Goal: Information Seeking & Learning: Compare options

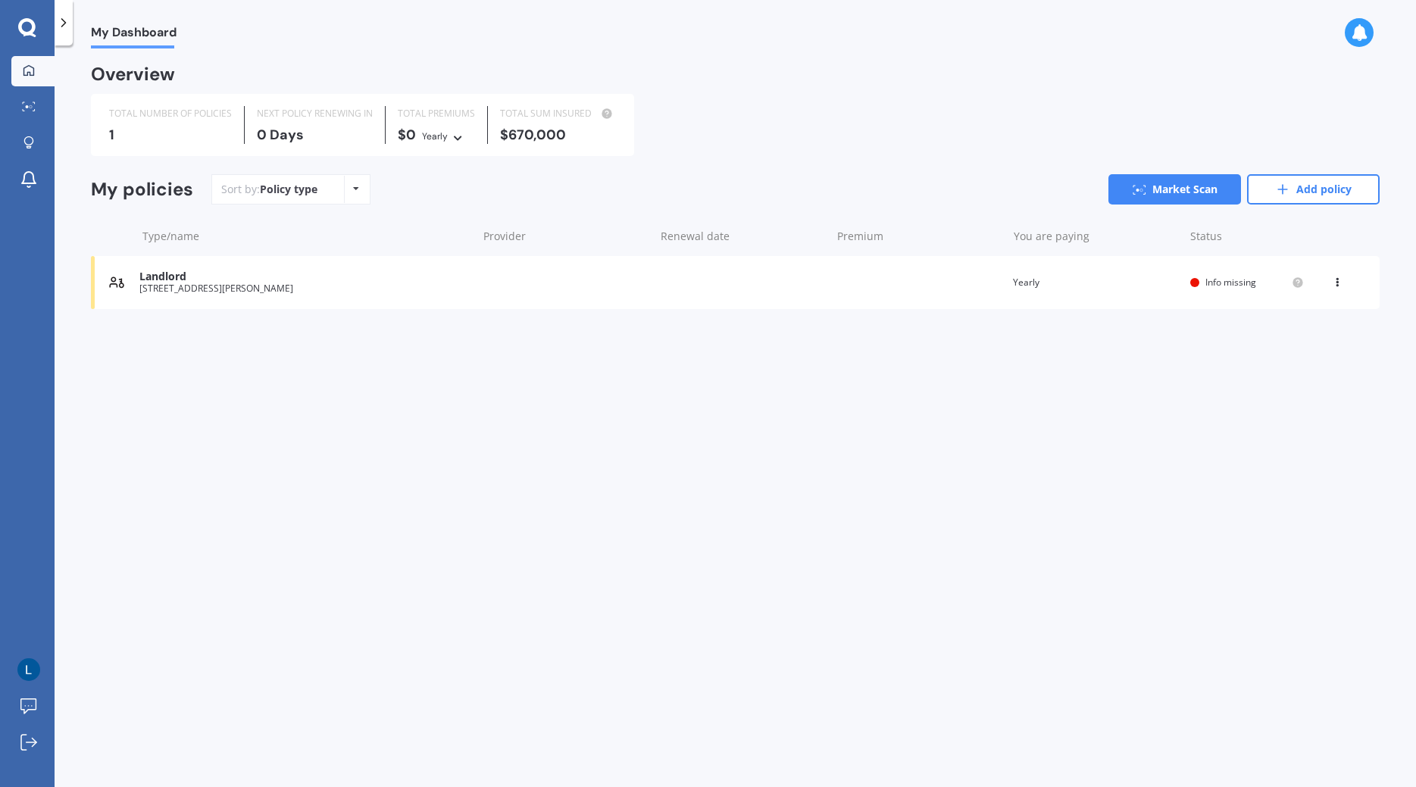
click at [1334, 277] on icon at bounding box center [1337, 279] width 11 height 9
click at [1106, 358] on div "My Dashboard Overview TOTAL NUMBER OF POLICIES 1 NEXT POLICY RENEWING IN 0 Days…" at bounding box center [736, 419] width 1362 height 742
click at [1194, 284] on div at bounding box center [1195, 282] width 9 height 9
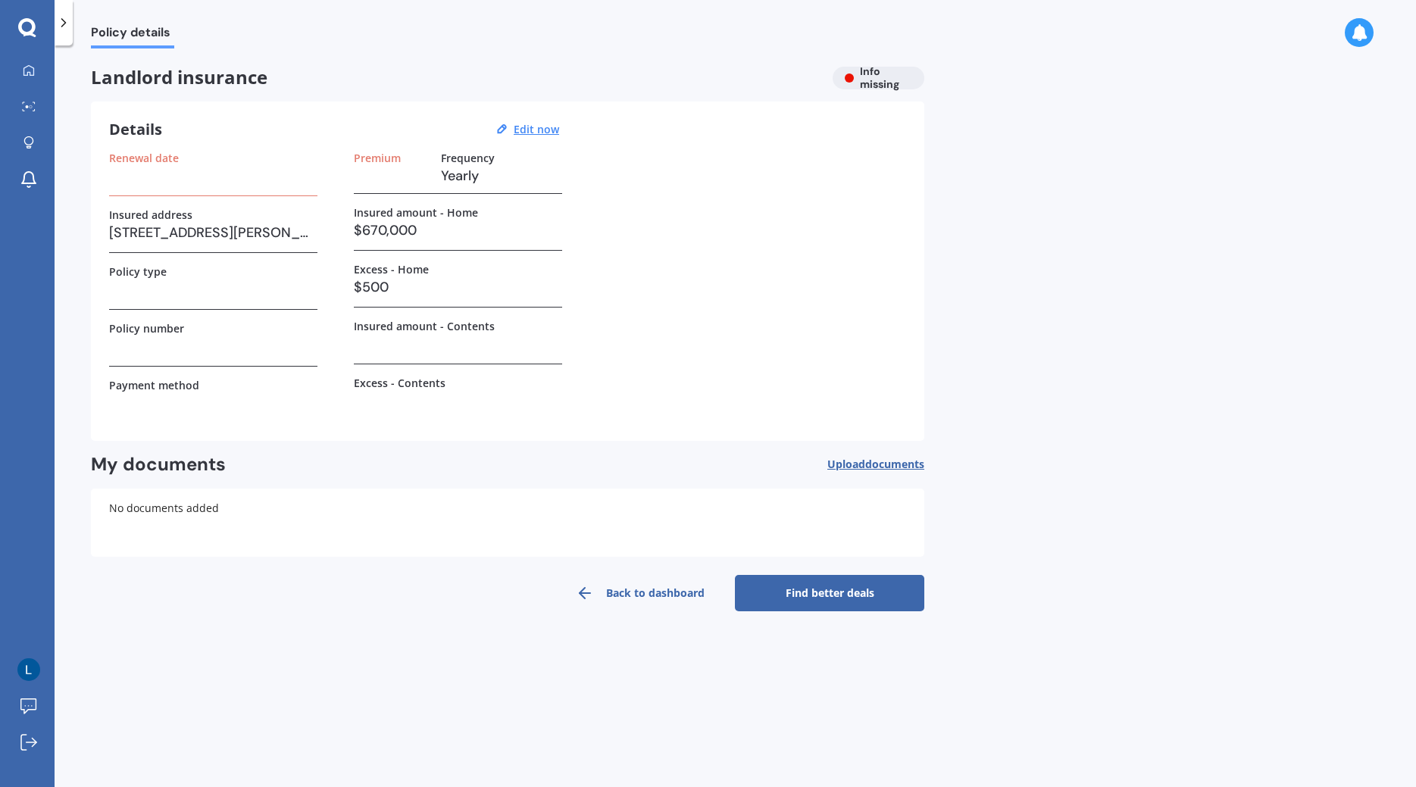
click at [356, 226] on h3 "$670,000" at bounding box center [458, 230] width 208 height 23
click at [380, 229] on h3 "$670,000" at bounding box center [458, 230] width 208 height 23
click at [552, 136] on u "Edit now" at bounding box center [536, 129] width 45 height 14
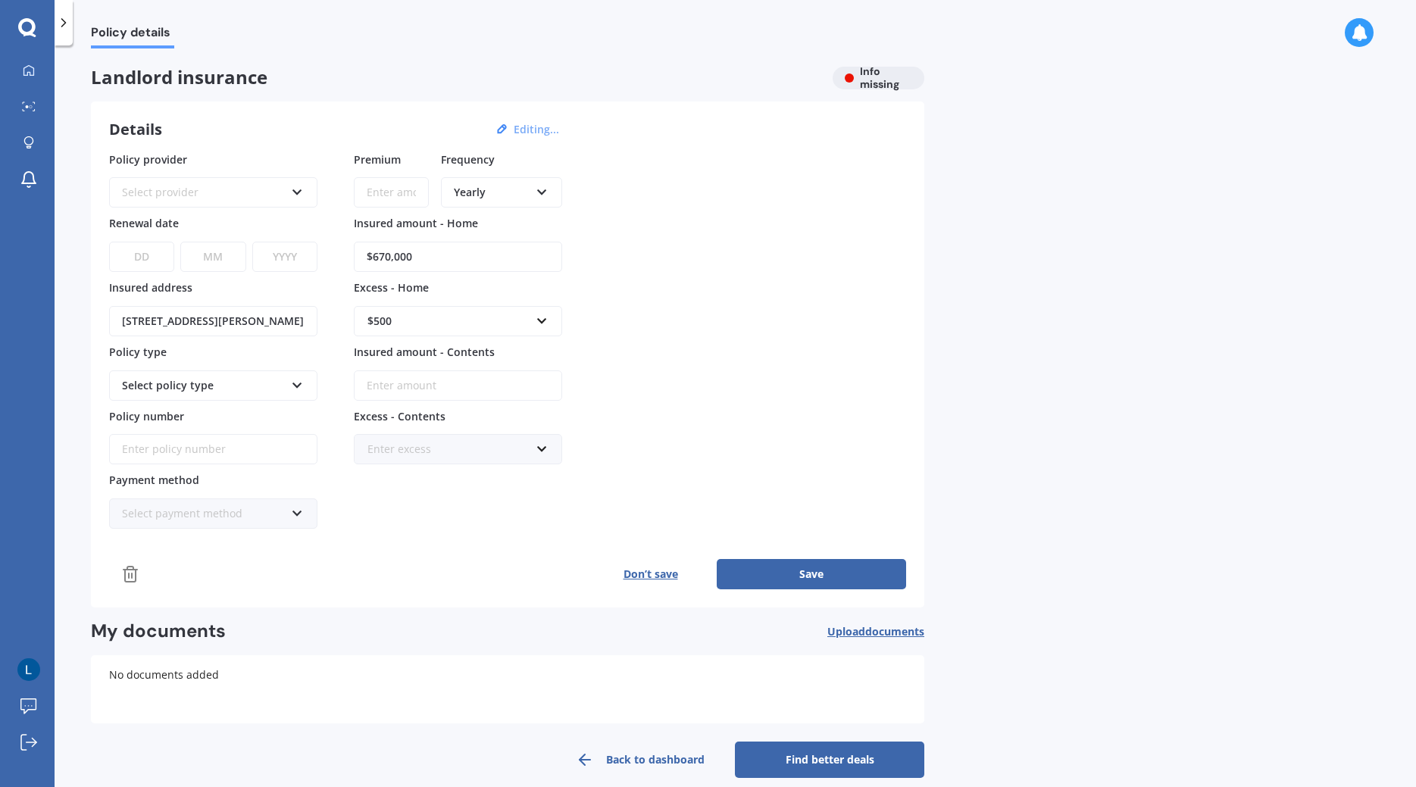
click at [276, 176] on div "Select provider AA AMI AMP ANZ ASB Ando BNZ FMG Initio Kiwibank MAS NZI Other S…" at bounding box center [213, 182] width 208 height 49
click at [300, 183] on div "Select provider AA AMI AMP ANZ ASB Ando BNZ FMG Initio Kiwibank MAS NZI Other S…" at bounding box center [213, 192] width 208 height 30
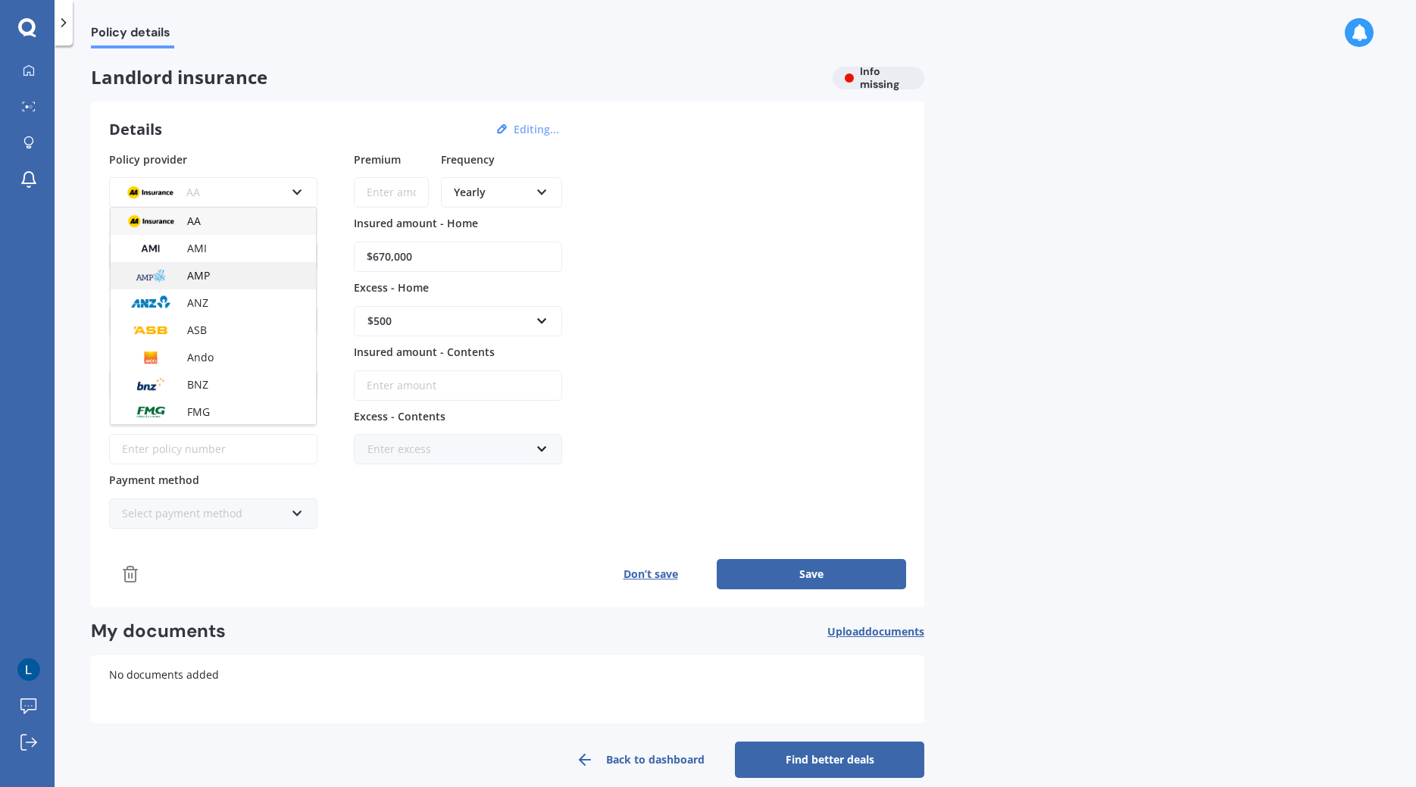
click at [244, 279] on div "AMP" at bounding box center [213, 275] width 205 height 27
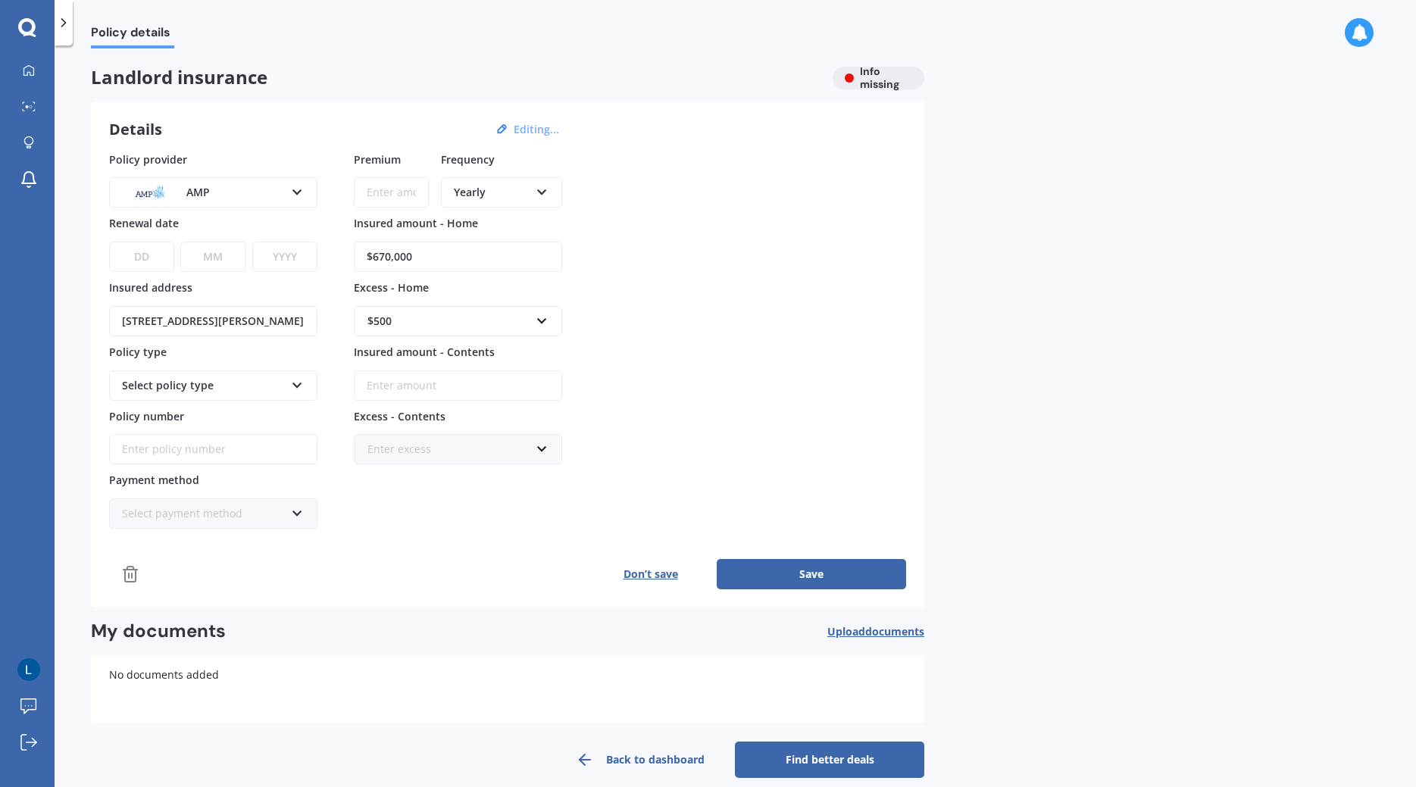
click at [109, 242] on select "DD 01 02 03 04 05 06 07 08 09 10 11 12 13 14 15 16 17 18 19 20 21 22 23 24 25 2…" at bounding box center [141, 257] width 65 height 30
select select "11"
click option "11" at bounding box center [0, 0] width 0 height 0
click at [180, 242] on select "MM 01 02 03 04 05 06 07 08 09 10 11 12" at bounding box center [212, 257] width 65 height 30
select select "09"
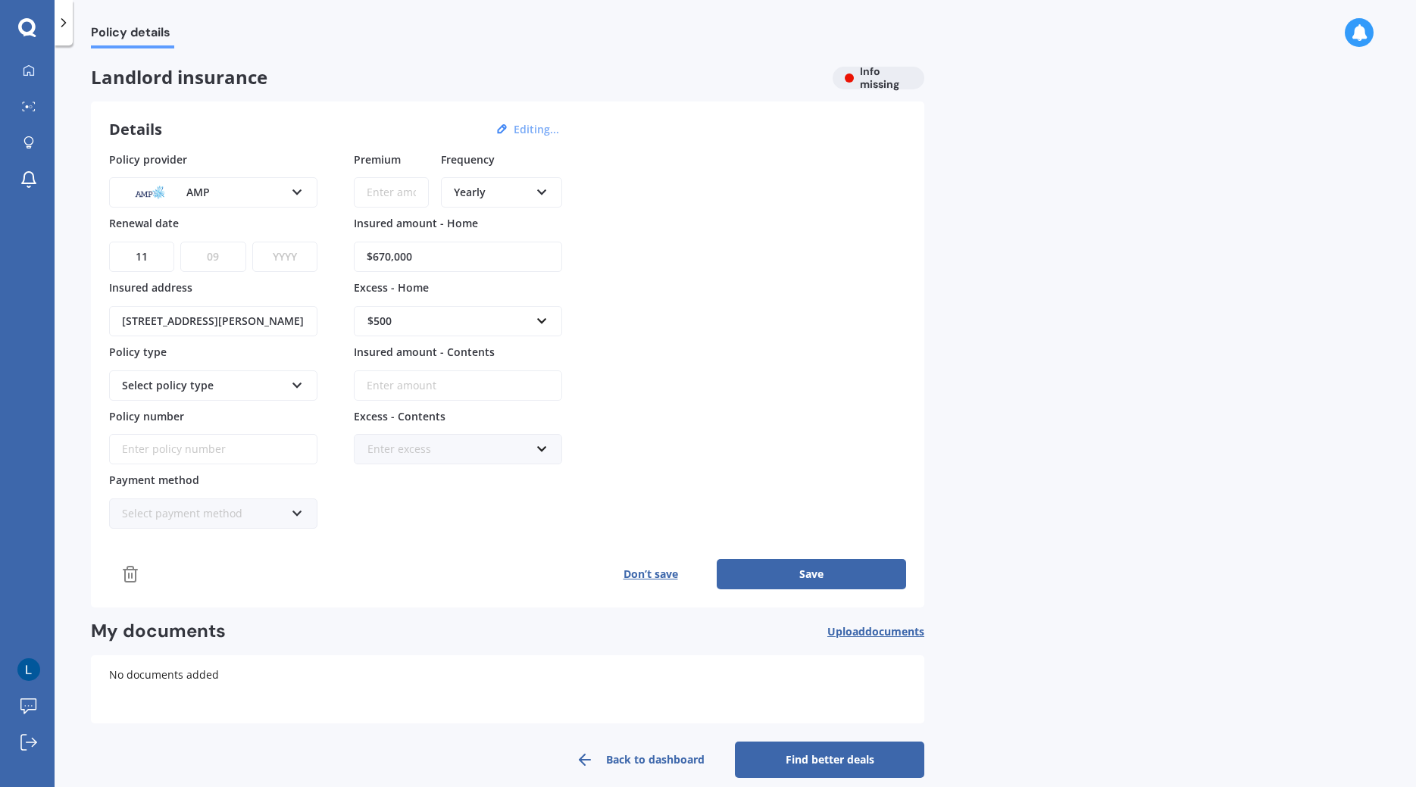
click option "09" at bounding box center [0, 0] width 0 height 0
click at [252, 242] on select "YYYY 2027 2026 2025 2024 2023 2022 2021 2020 2019 2018 2017 2016 2015 2014 2013…" at bounding box center [284, 257] width 65 height 30
select select "2025"
click option "2025" at bounding box center [0, 0] width 0 height 0
click at [157, 385] on div "Select policy type" at bounding box center [203, 385] width 163 height 17
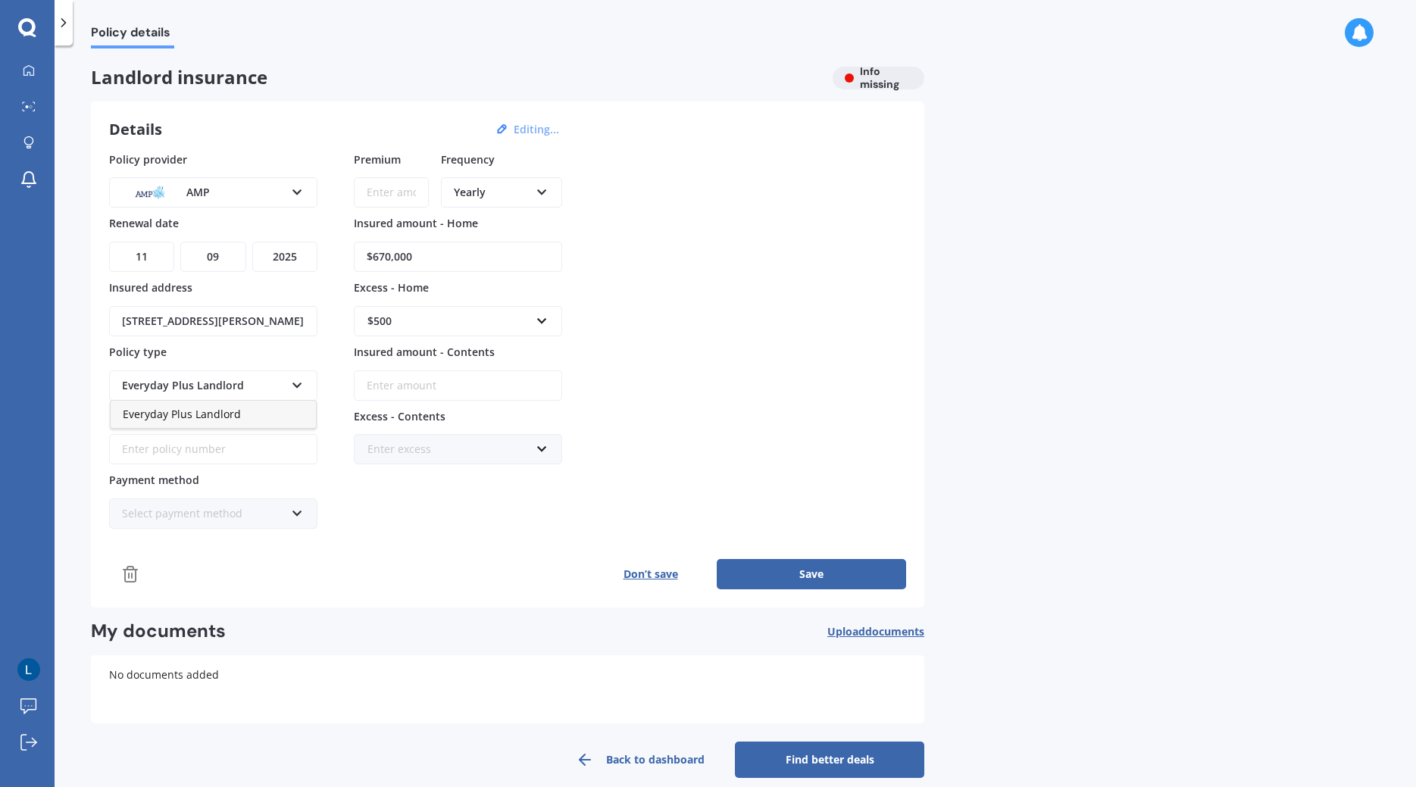
click at [393, 507] on div "Premium Frequency Yearly Yearly Six-Monthly Quarterly Monthly Fortnightly Weekl…" at bounding box center [458, 341] width 208 height 378
click at [279, 443] on input "Policy number" at bounding box center [213, 449] width 208 height 30
click at [191, 435] on input "Policy number" at bounding box center [213, 449] width 208 height 30
type input "HMI 5262130"
click at [260, 518] on div "Select payment method" at bounding box center [203, 513] width 163 height 17
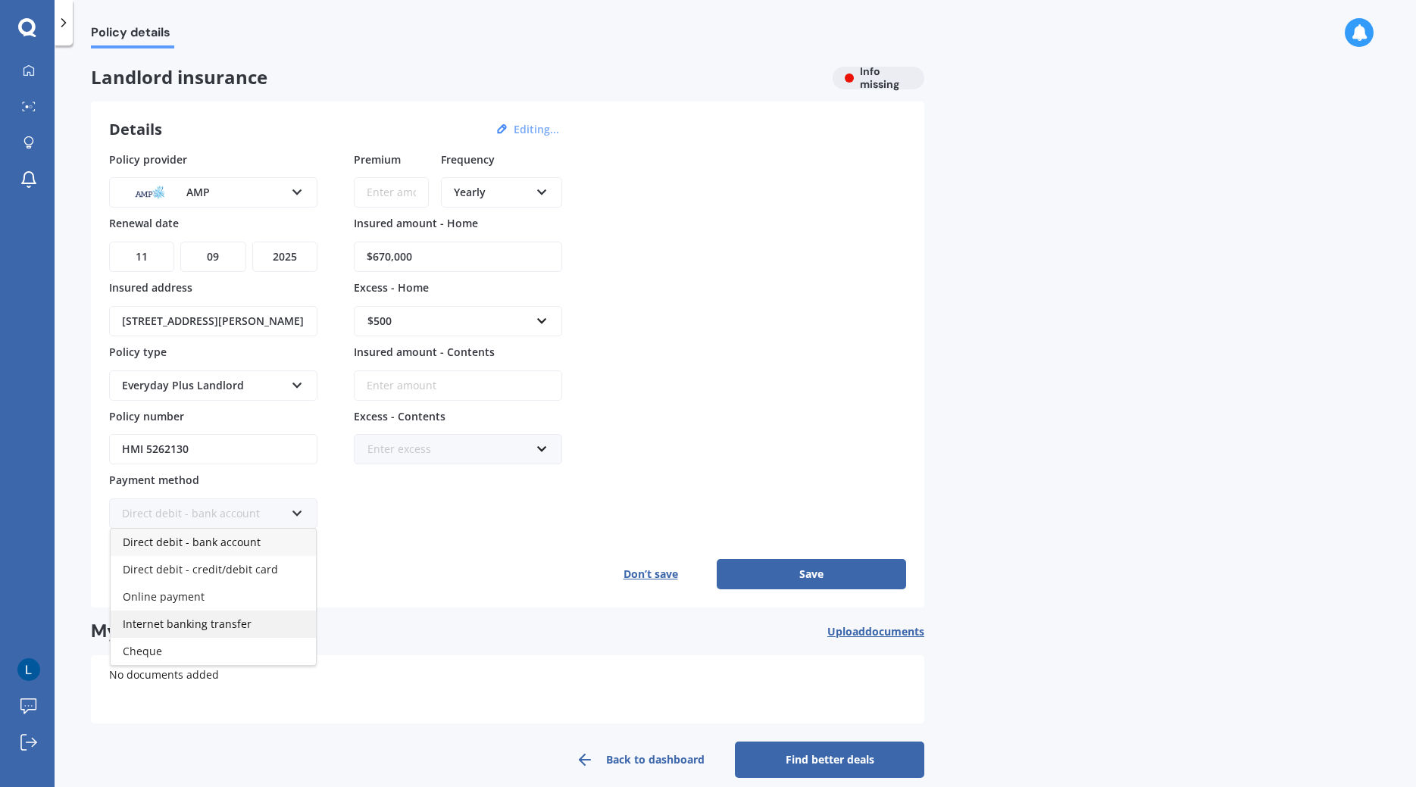
click at [178, 629] on span "Internet banking transfer" at bounding box center [187, 624] width 129 height 14
drag, startPoint x: 435, startPoint y: 258, endPoint x: 321, endPoint y: 245, distance: 114.4
click at [354, 245] on input "$670,000" at bounding box center [458, 257] width 208 height 30
click at [388, 265] on input "$590,000" at bounding box center [458, 257] width 208 height 30
click at [477, 382] on input "Insured amount - Contents" at bounding box center [458, 386] width 208 height 30
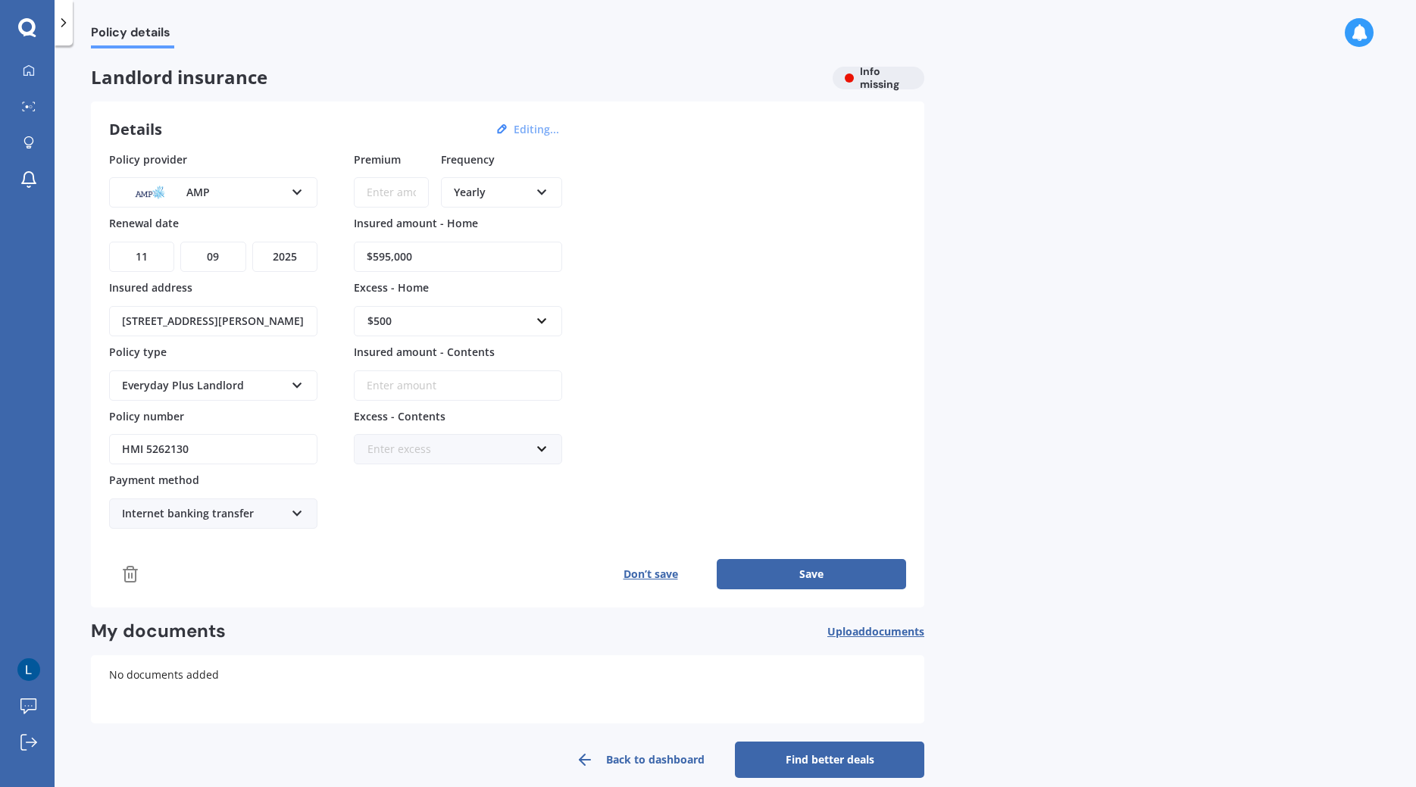
click at [396, 387] on input "Insured amount - Contents" at bounding box center [458, 386] width 208 height 30
click at [698, 390] on div "Policy provider AMP AA AMI AMP ANZ ASB Ando BNZ FMG Initio Kiwibank MAS NZI Oth…" at bounding box center [507, 341] width 797 height 378
click at [772, 571] on button "Save" at bounding box center [811, 574] width 189 height 30
drag, startPoint x: 419, startPoint y: 260, endPoint x: 319, endPoint y: 276, distance: 101.3
click at [354, 272] on input "$595,000" at bounding box center [458, 257] width 208 height 30
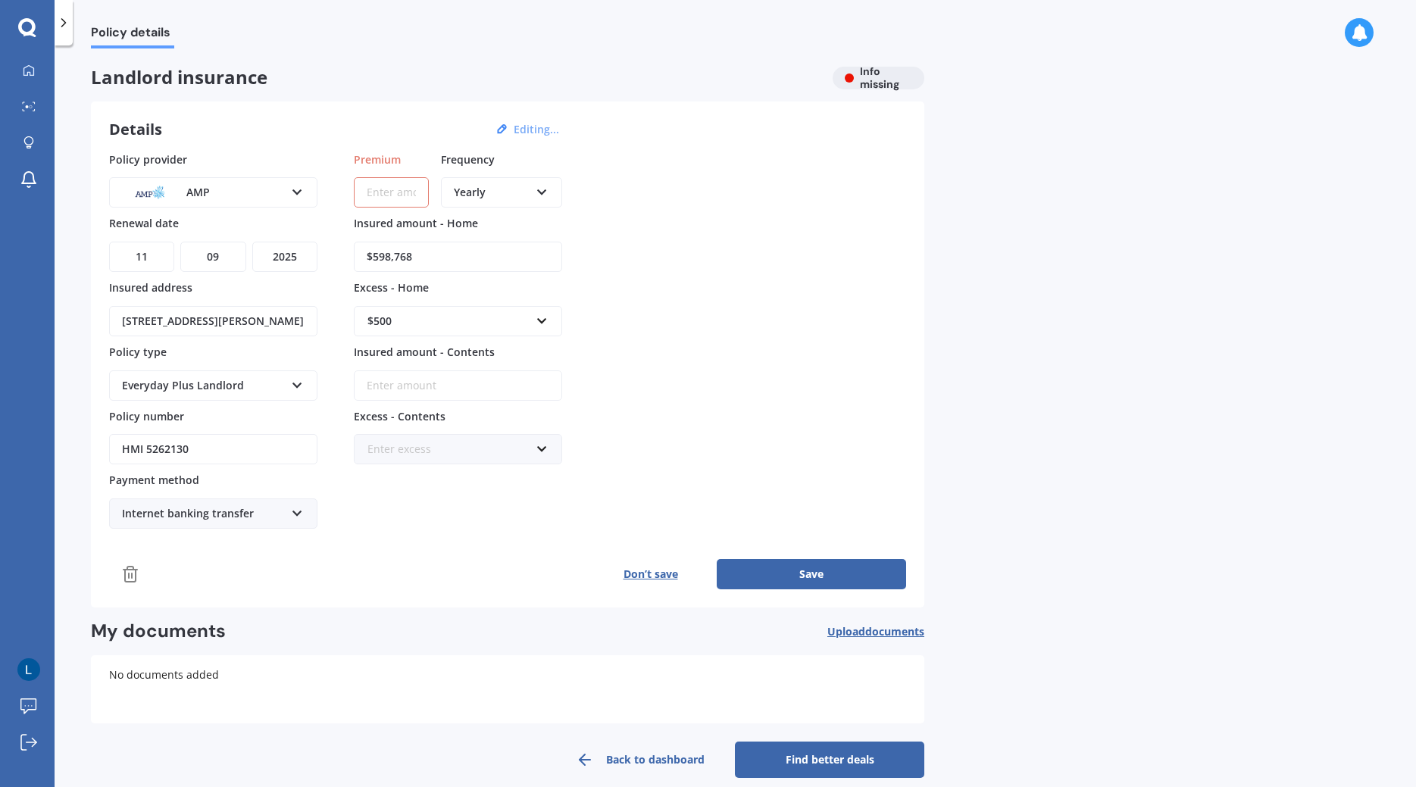
type input "$598,768"
click at [390, 186] on input "Premium" at bounding box center [391, 192] width 75 height 30
type input "$2,699.71"
click at [823, 584] on button "Save" at bounding box center [811, 574] width 189 height 30
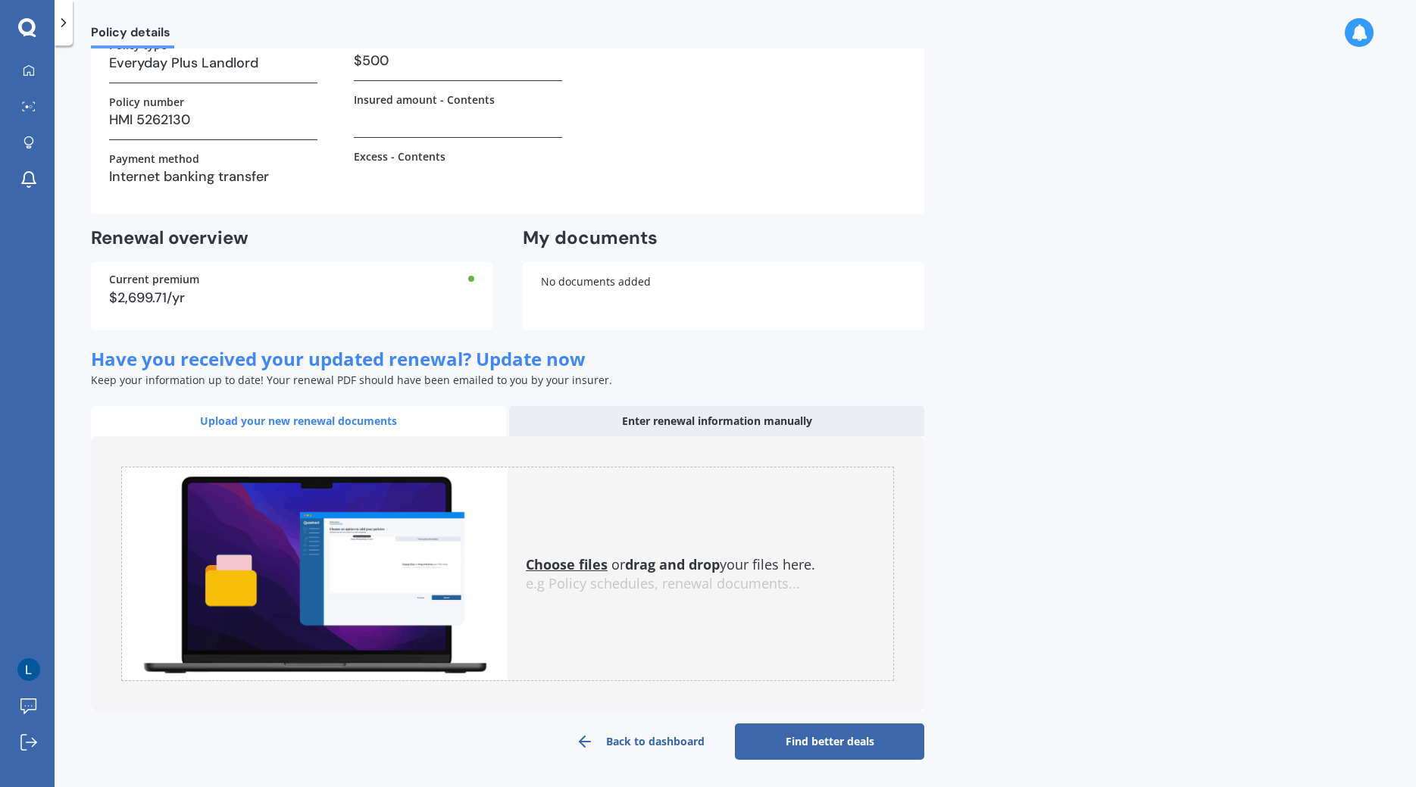
scroll to position [126, 0]
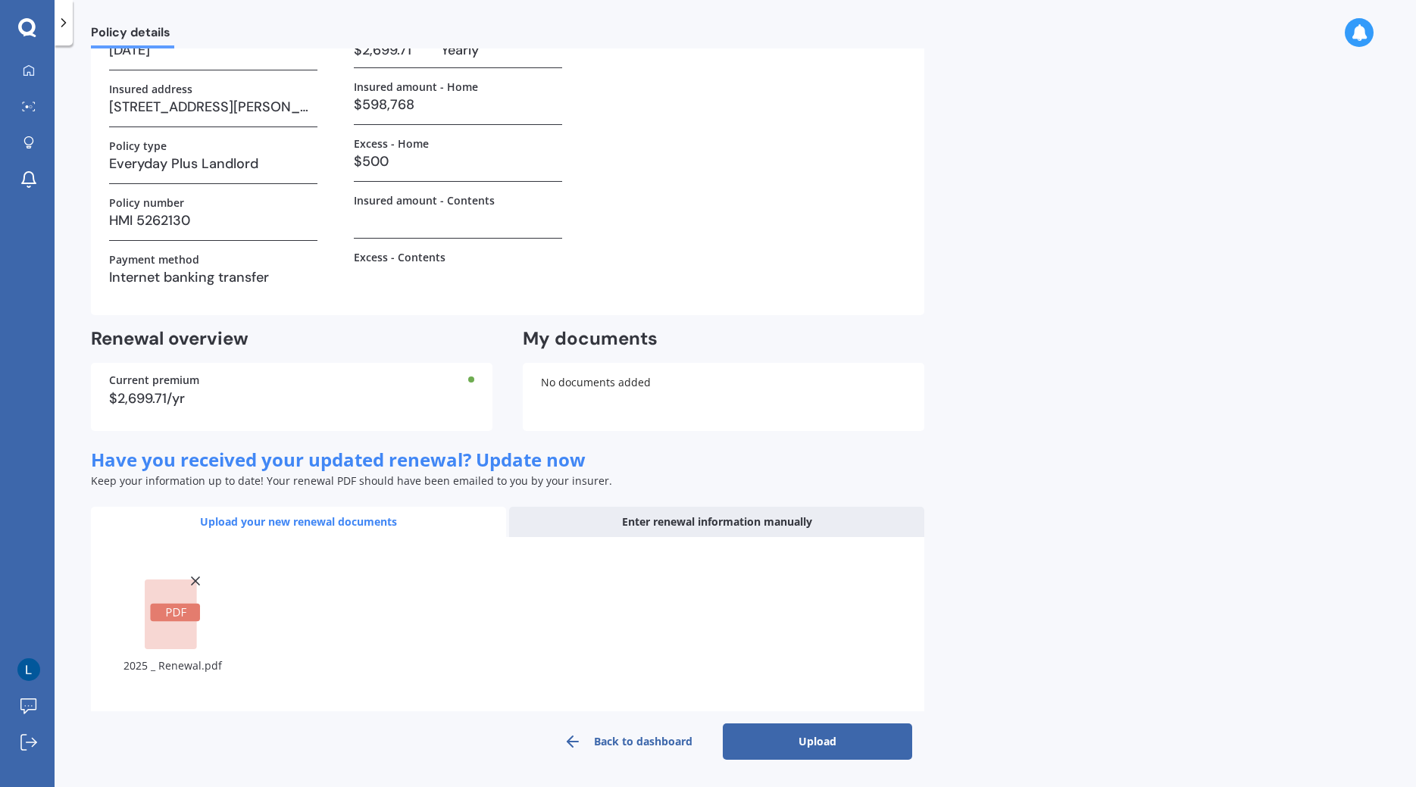
click at [807, 732] on button "Upload" at bounding box center [817, 742] width 189 height 36
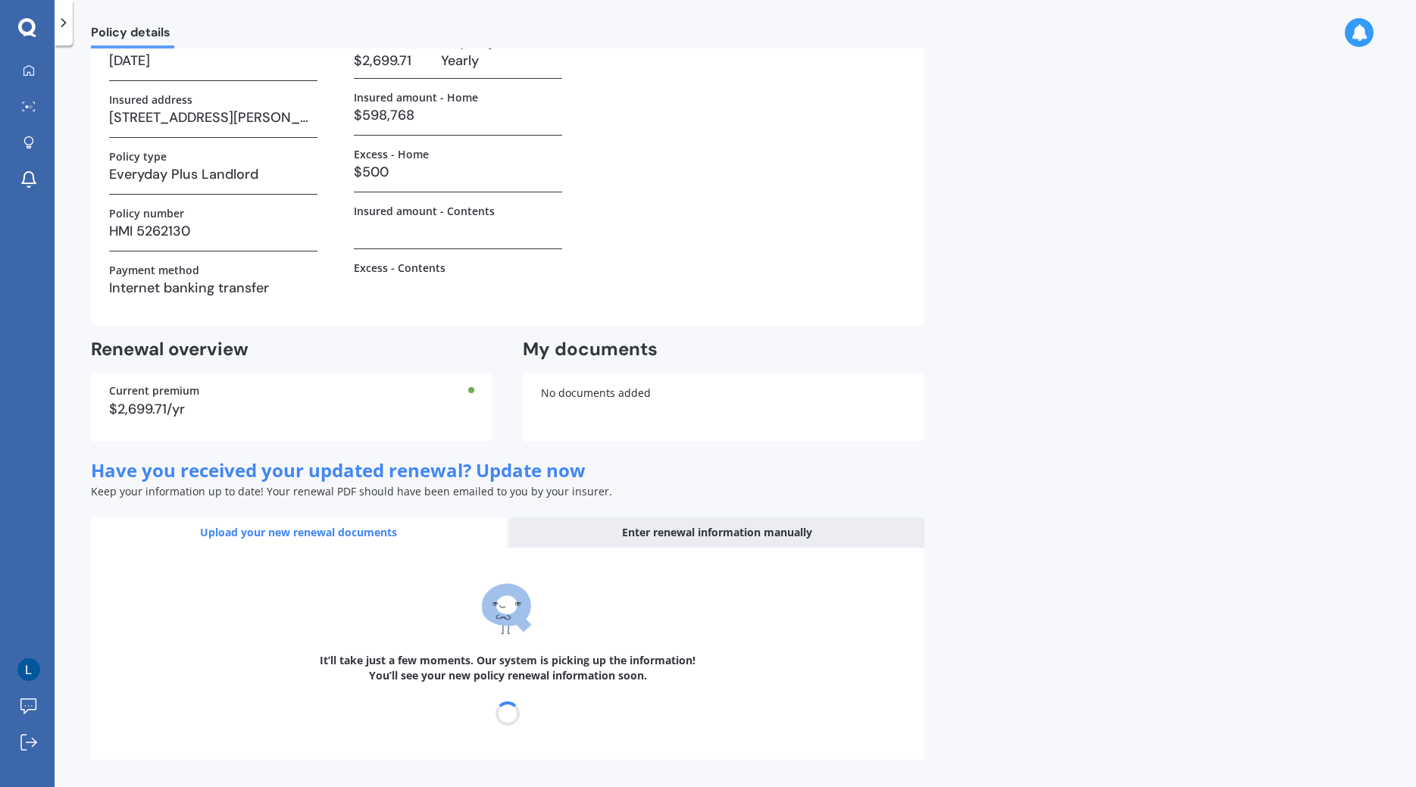
scroll to position [0, 0]
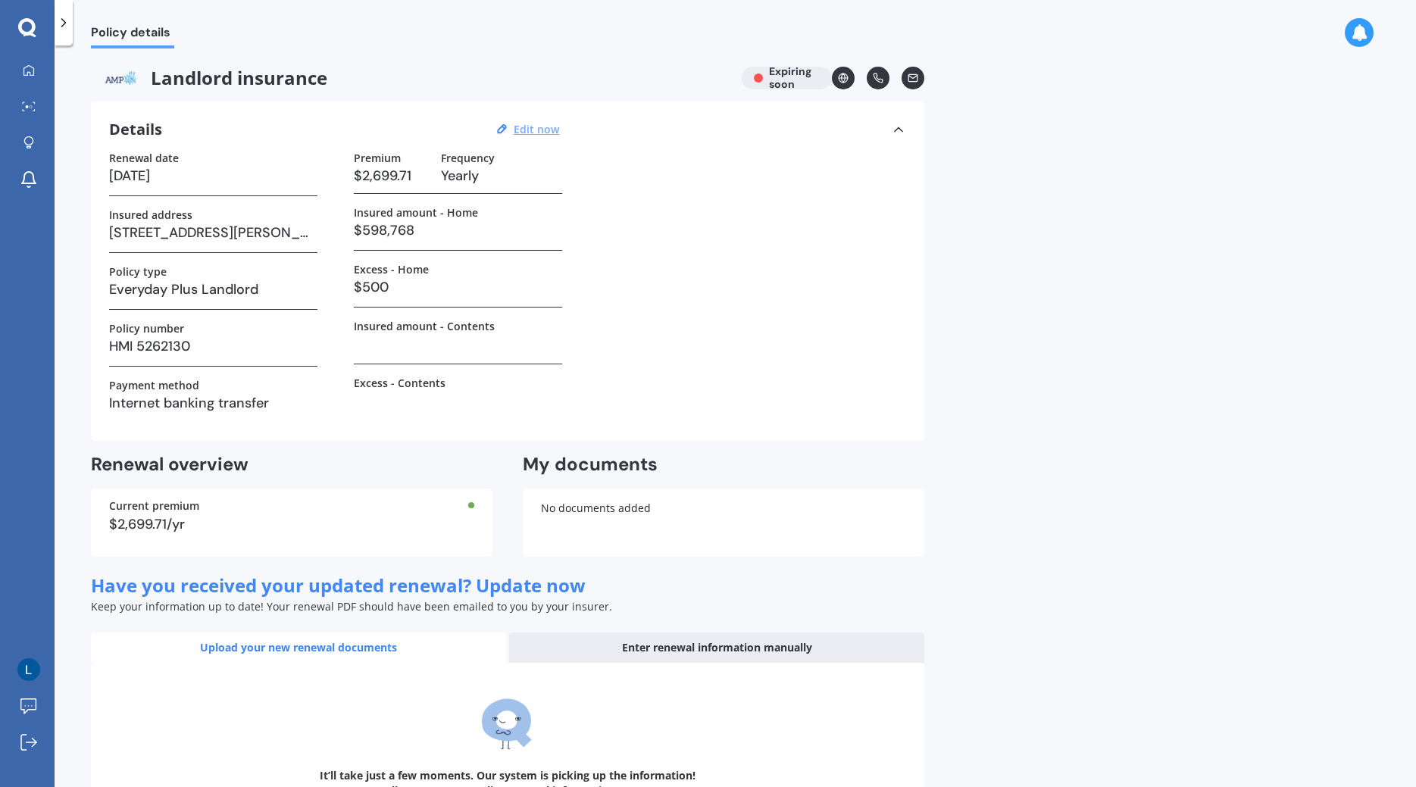
select select "11"
select select "09"
select select "2026"
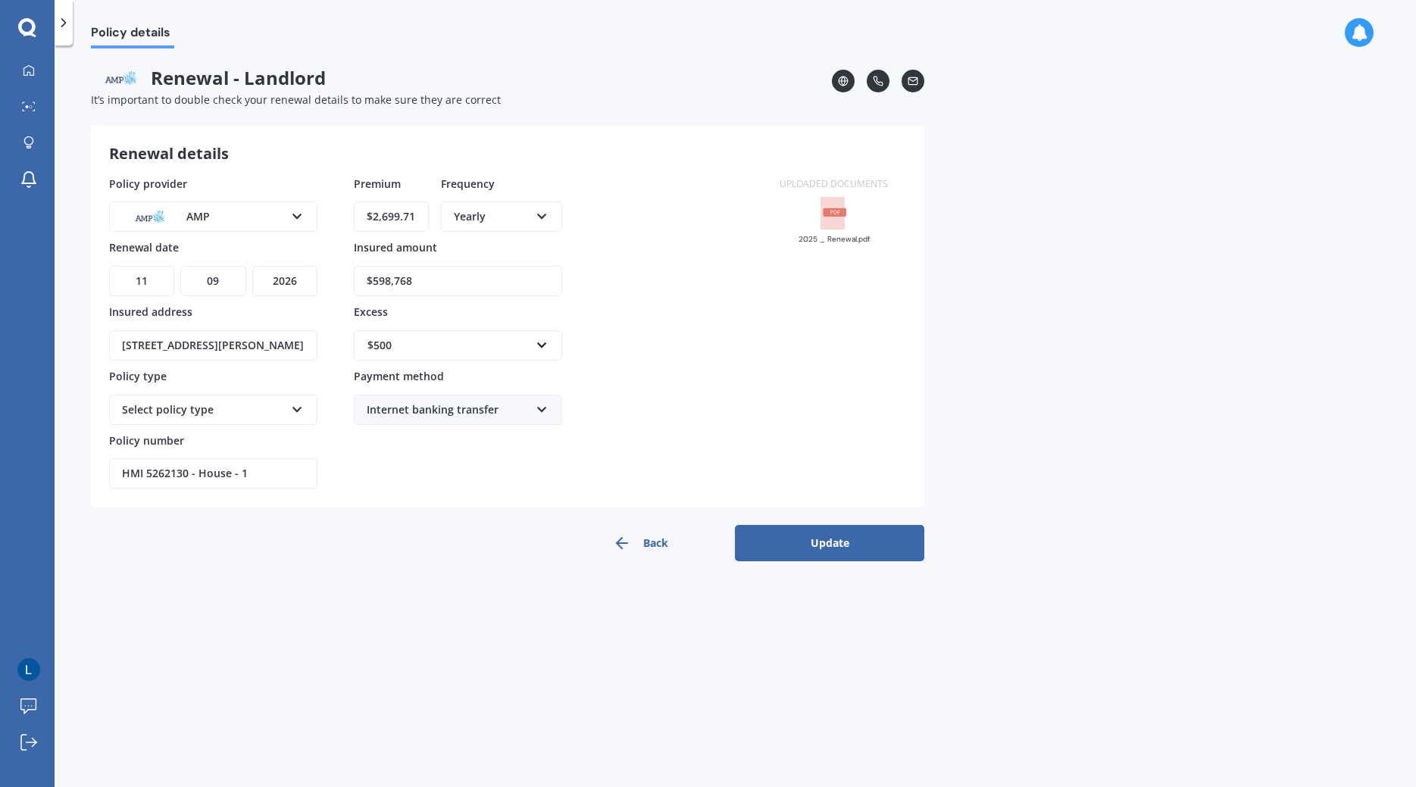
click at [299, 412] on icon at bounding box center [297, 407] width 13 height 11
click at [890, 525] on form "Renewal details Policy provider AMP AA AMI AMP ANZ ASB Ando BNZ Co-Operative Ba…" at bounding box center [508, 344] width 834 height 436
click at [872, 527] on button "Update" at bounding box center [829, 543] width 189 height 36
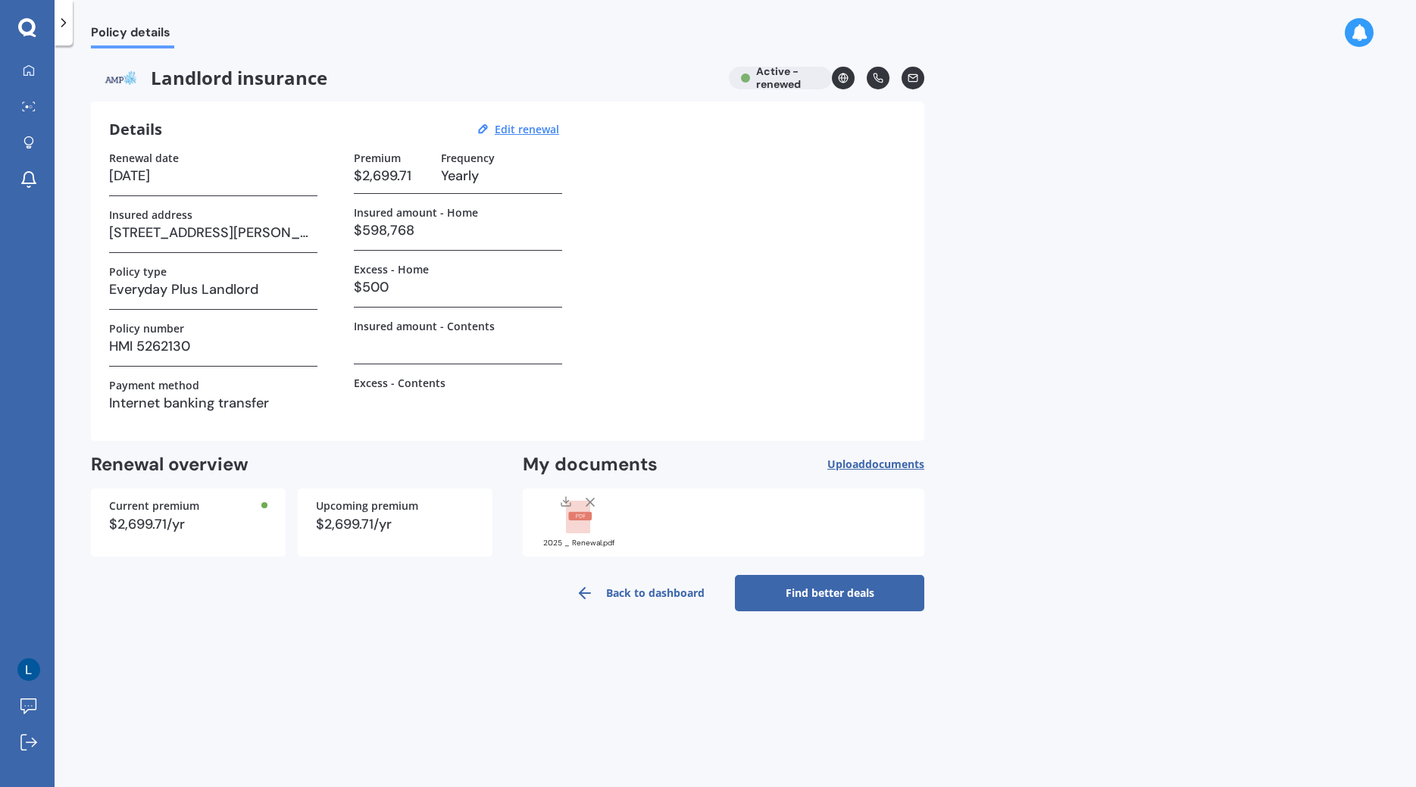
click at [828, 580] on link "Find better deals" at bounding box center [829, 593] width 189 height 36
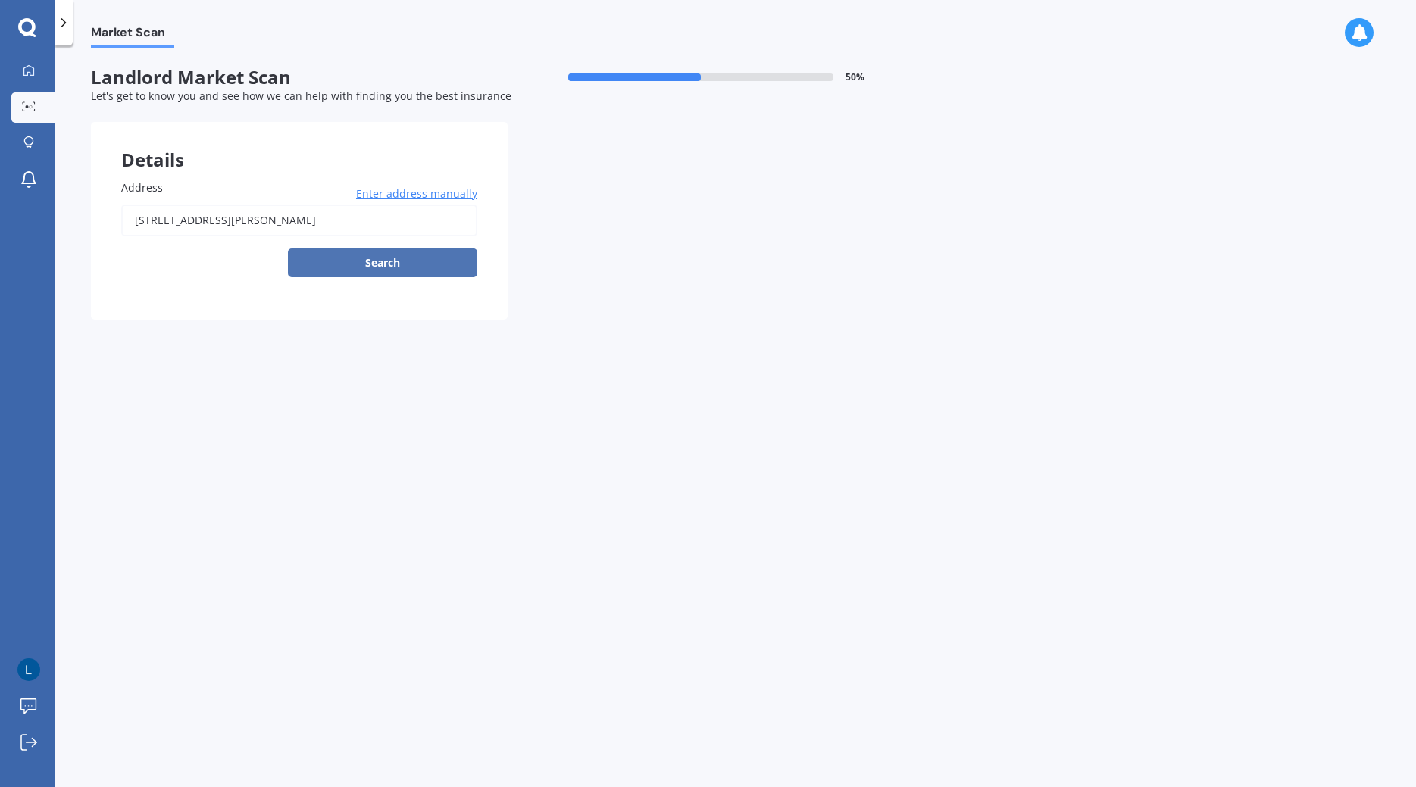
click at [405, 262] on button "Search" at bounding box center [382, 263] width 189 height 29
type input "[STREET_ADDRESS][PERSON_NAME]"
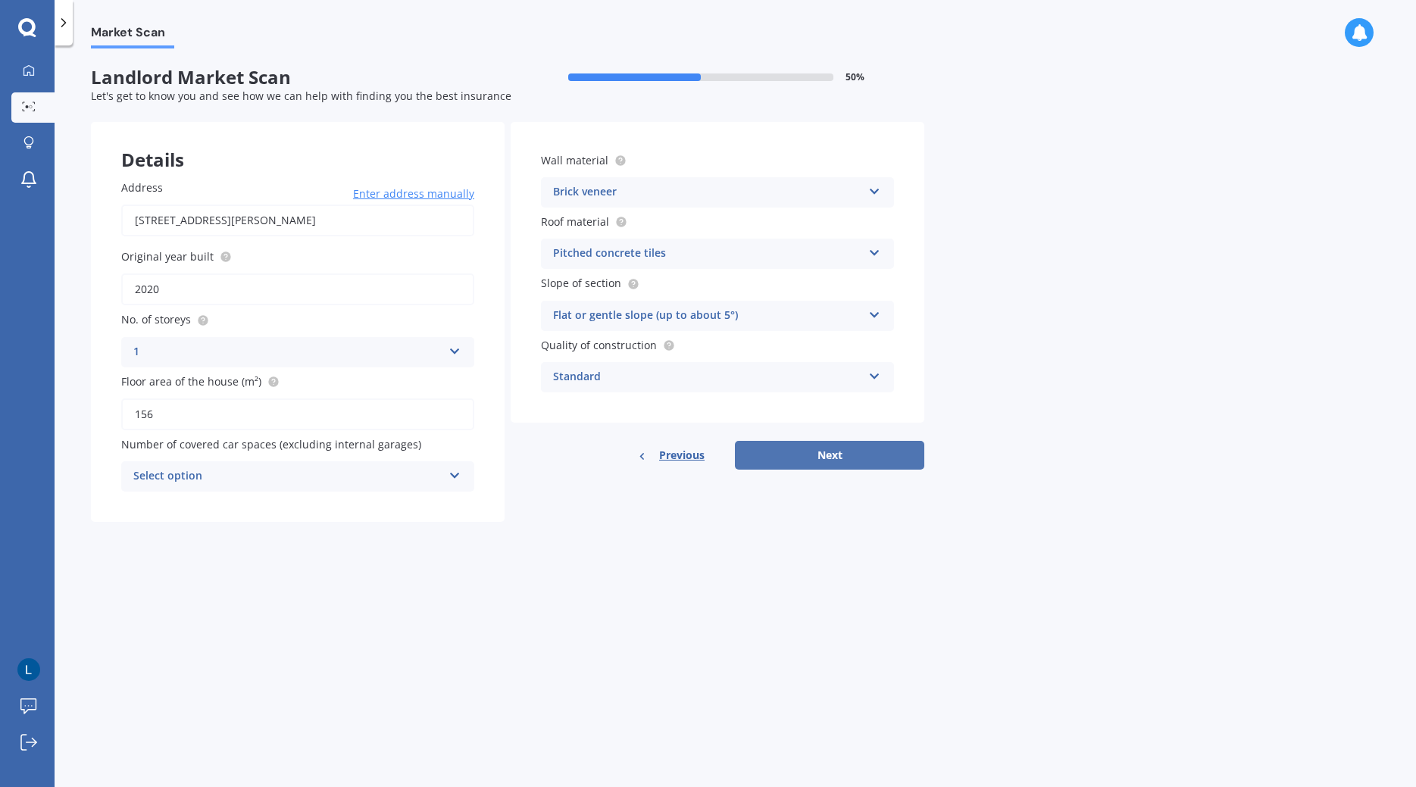
click at [787, 456] on button "Next" at bounding box center [829, 455] width 189 height 29
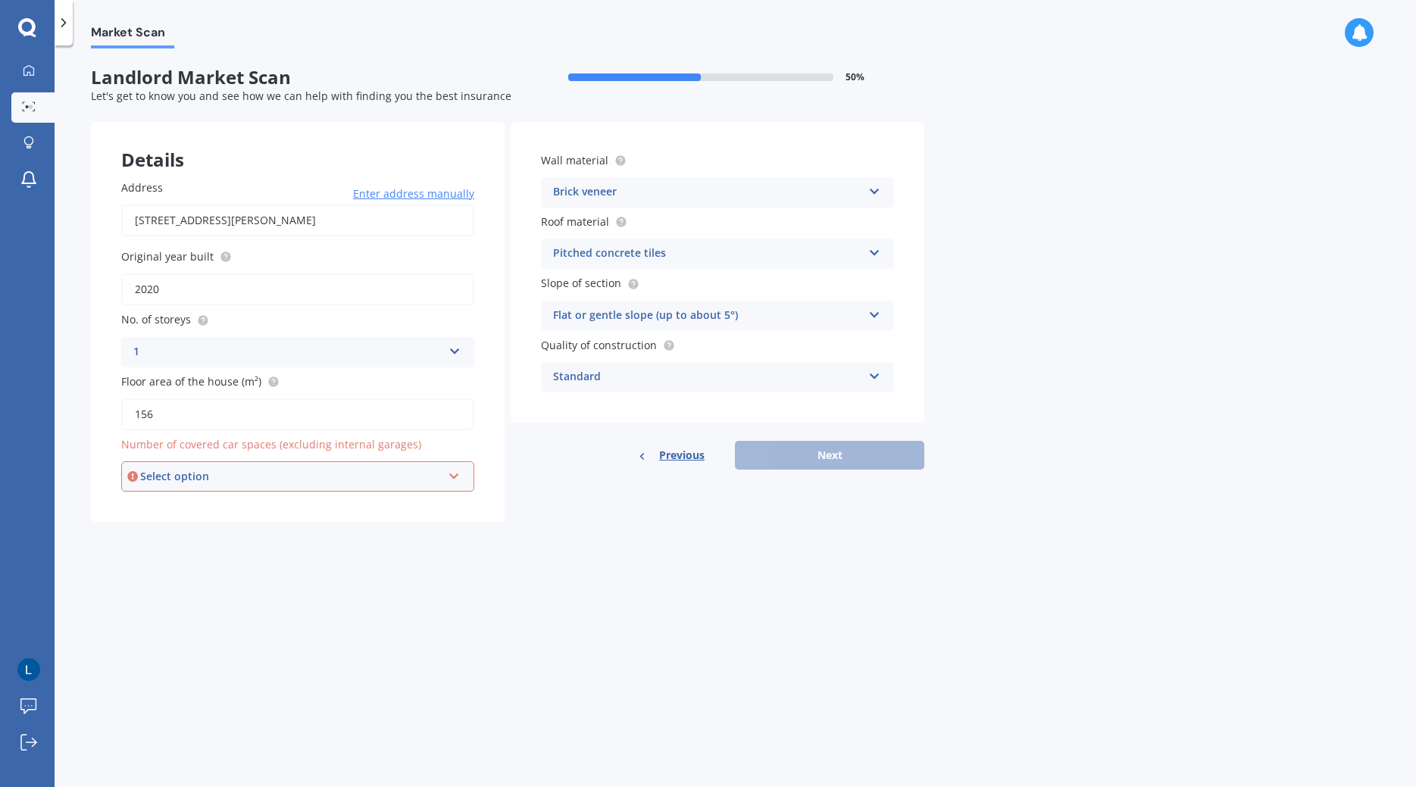
click at [448, 477] on icon at bounding box center [454, 473] width 13 height 11
click at [202, 509] on div "0" at bounding box center [298, 505] width 350 height 27
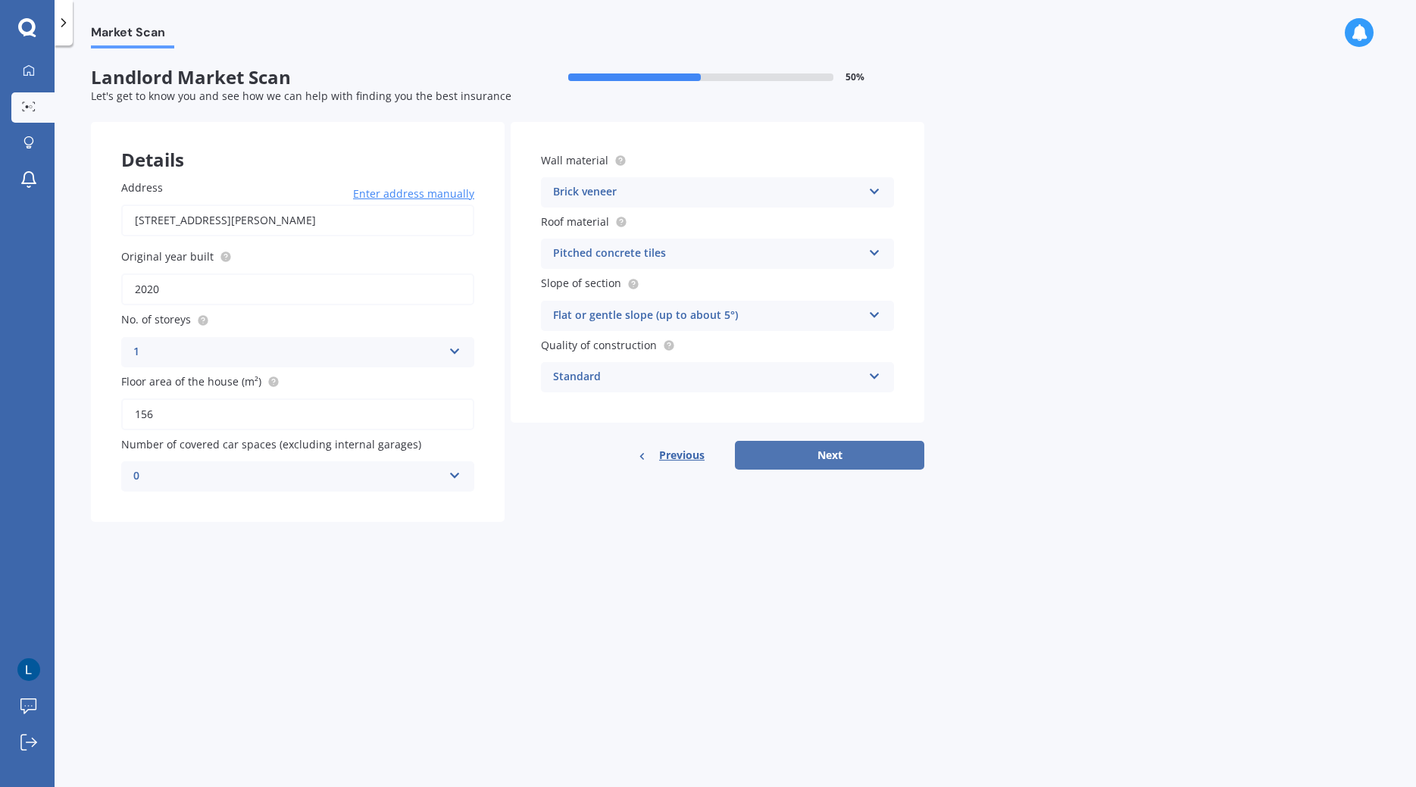
click at [814, 456] on button "Next" at bounding box center [829, 455] width 189 height 29
select select "24"
select select "03"
select select "1975"
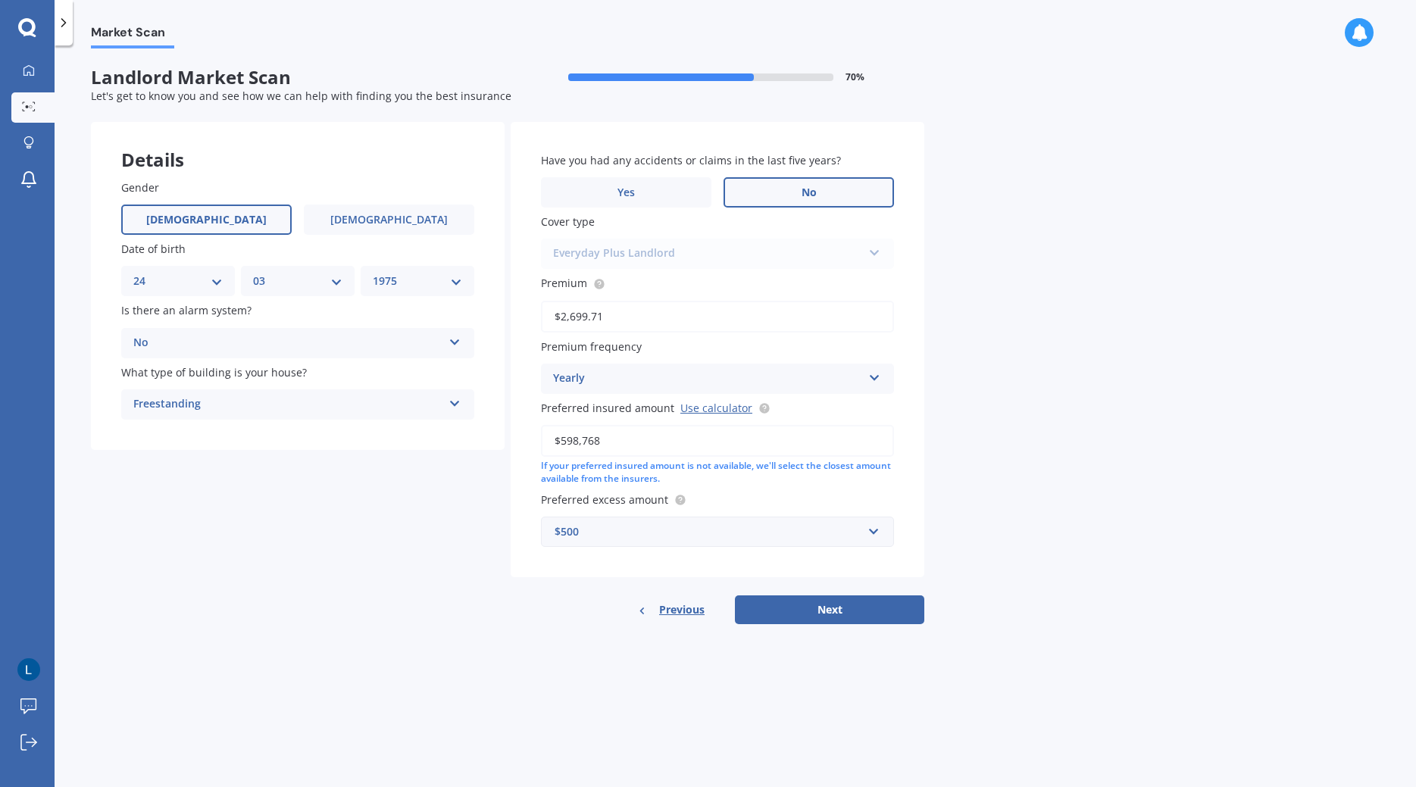
click at [806, 189] on span "No" at bounding box center [809, 192] width 15 height 13
click at [846, 612] on button "Next" at bounding box center [829, 610] width 189 height 29
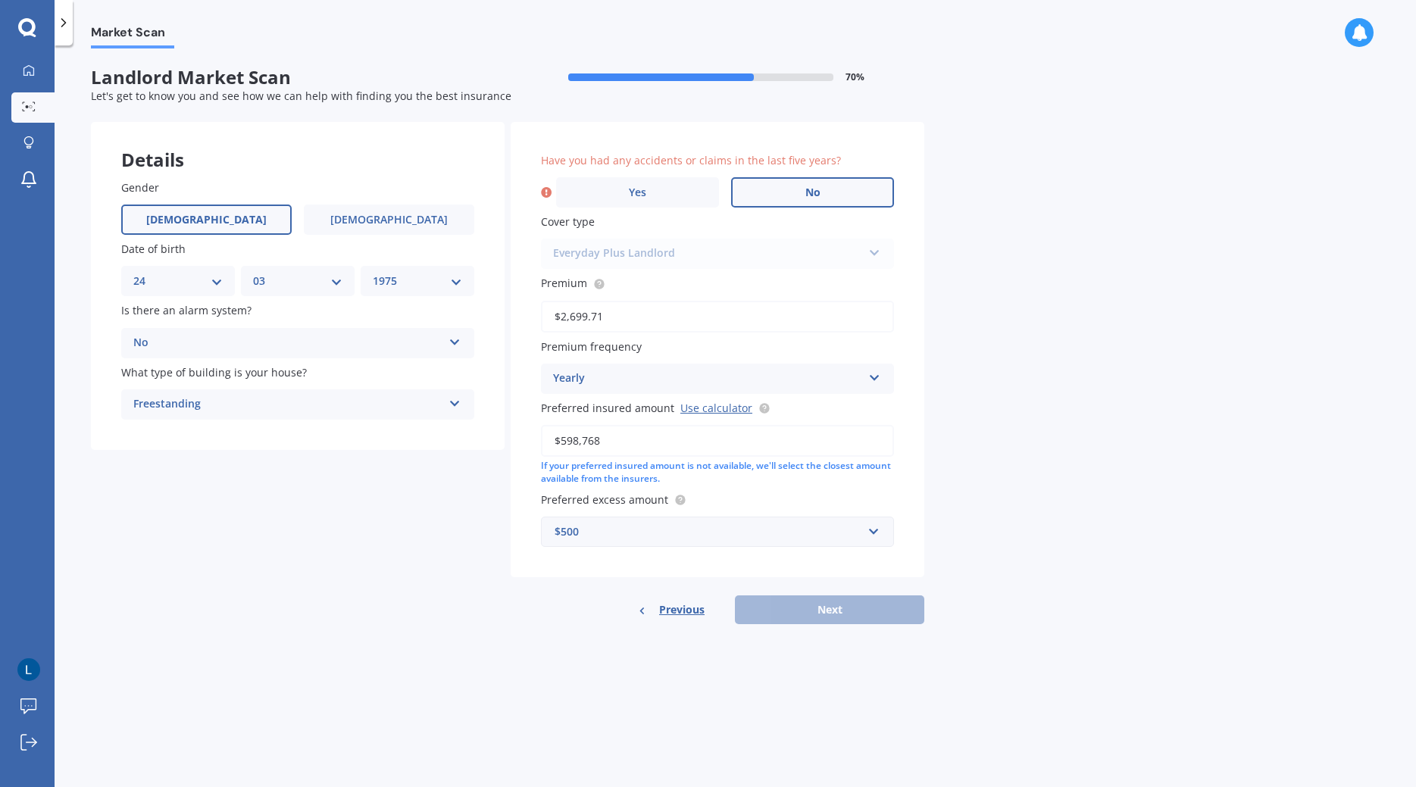
click at [779, 191] on label "No" at bounding box center [812, 192] width 163 height 30
click at [0, 0] on input "No" at bounding box center [0, 0] width 0 height 0
click at [846, 618] on button "Next" at bounding box center [829, 610] width 189 height 29
select select "24"
select select "03"
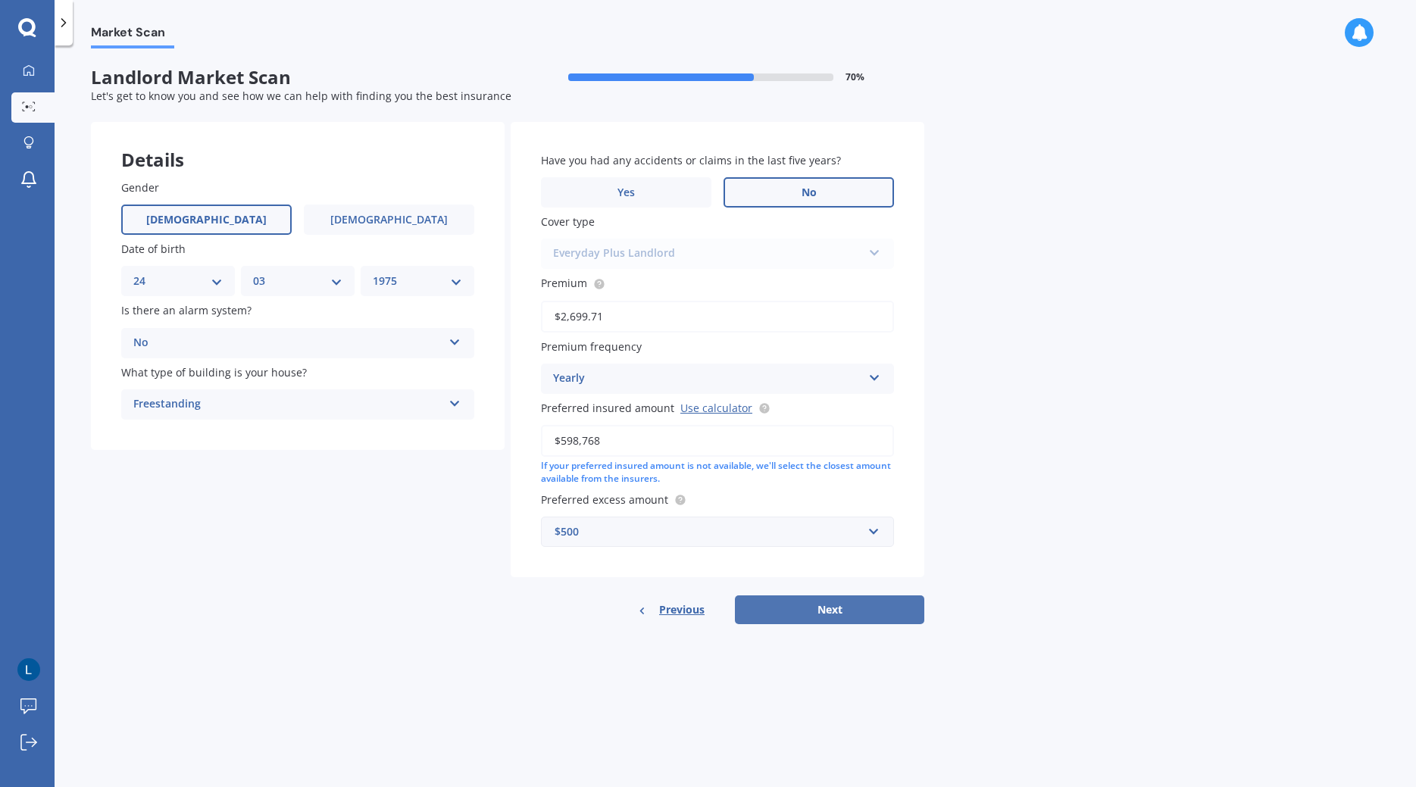
select select "1975"
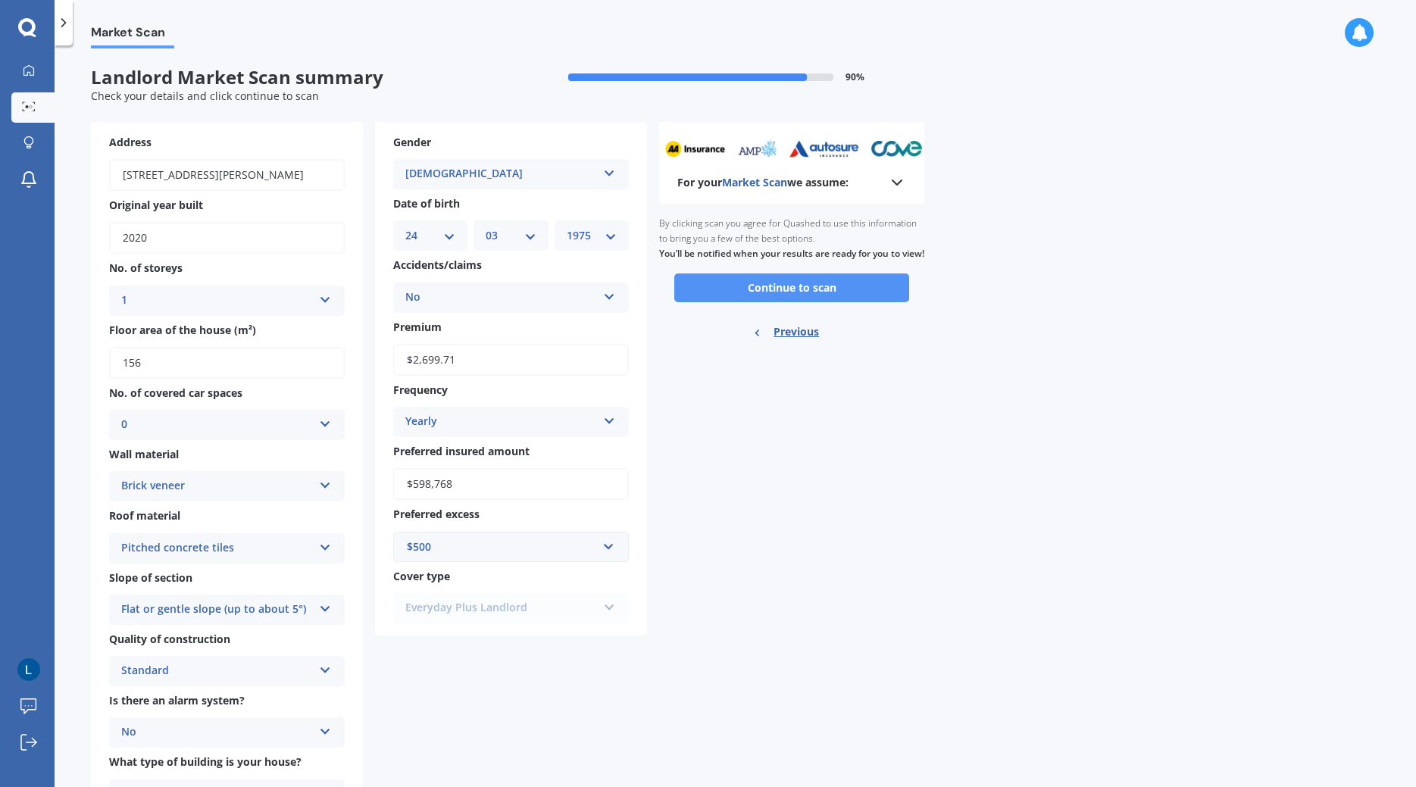
click at [806, 292] on button "Continue to scan" at bounding box center [791, 288] width 235 height 29
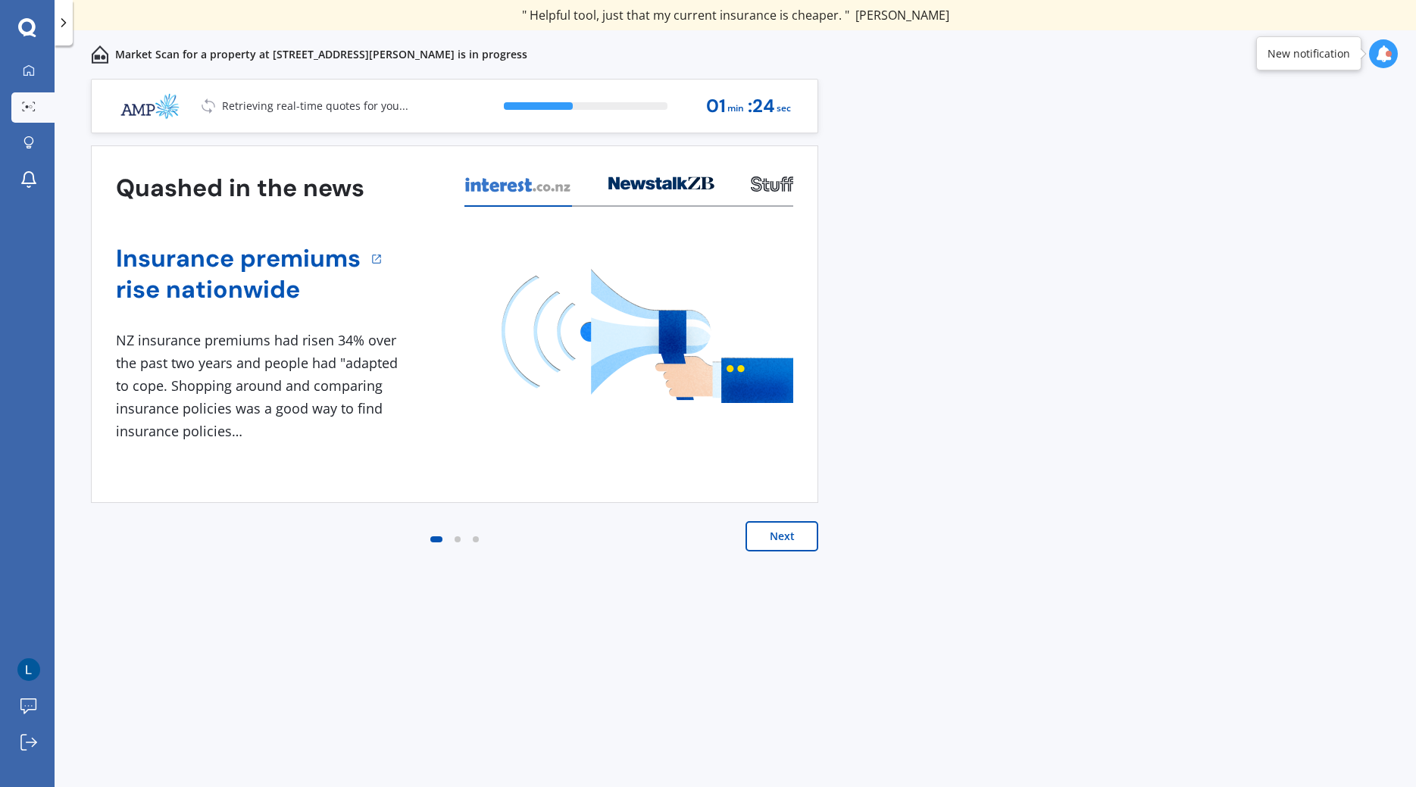
click at [1391, 55] on div at bounding box center [1389, 54] width 6 height 6
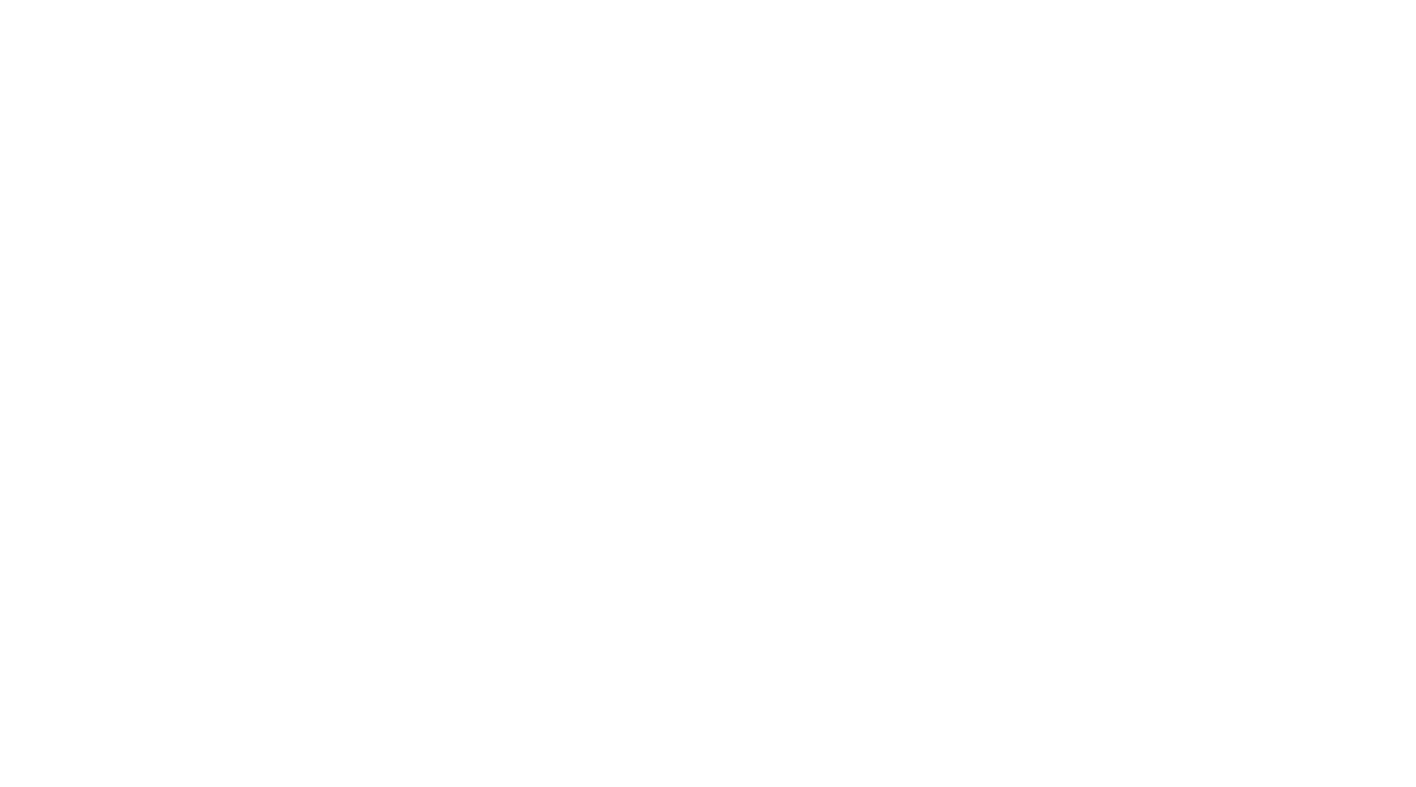
click at [681, 120] on div at bounding box center [708, 393] width 1416 height 787
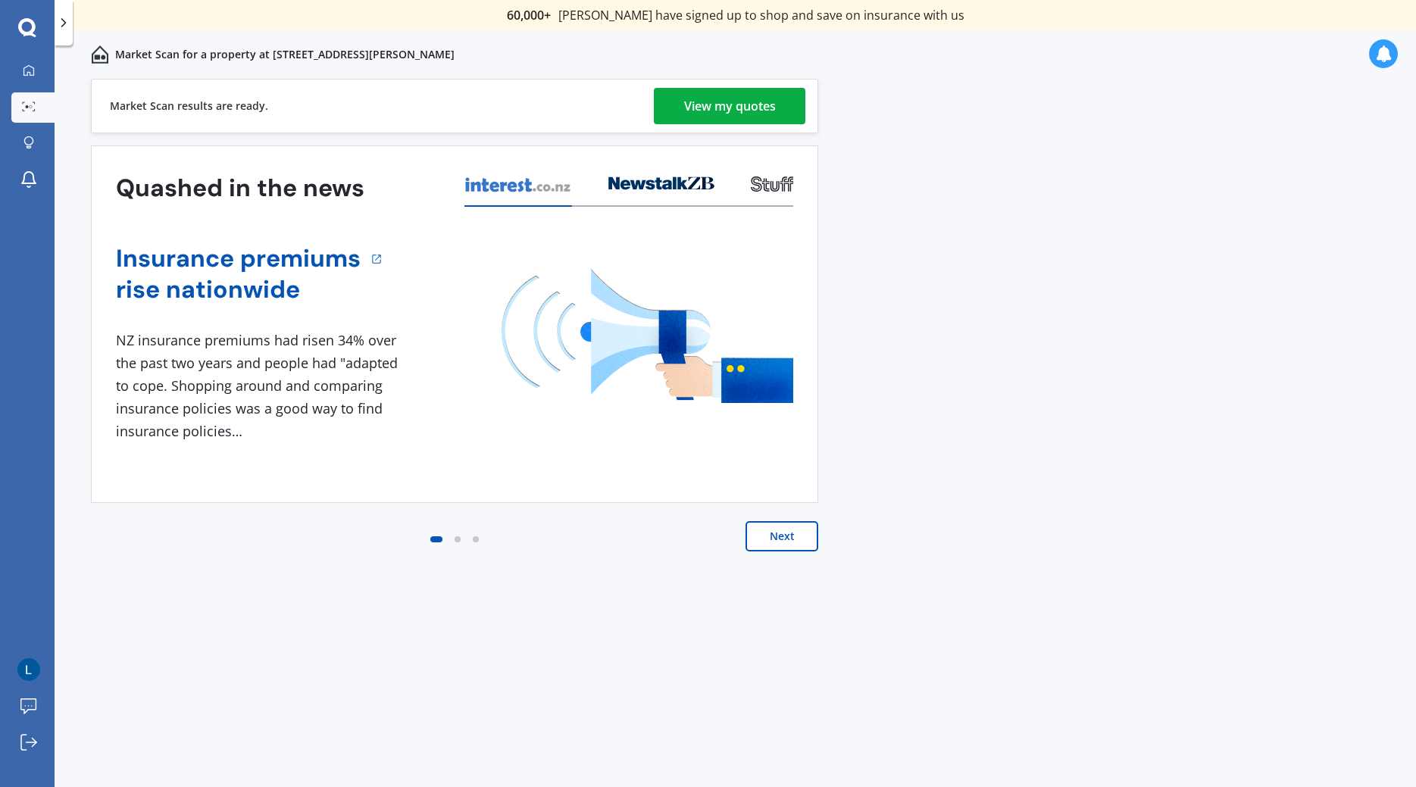
click at [711, 103] on div "View my quotes" at bounding box center [730, 106] width 92 height 36
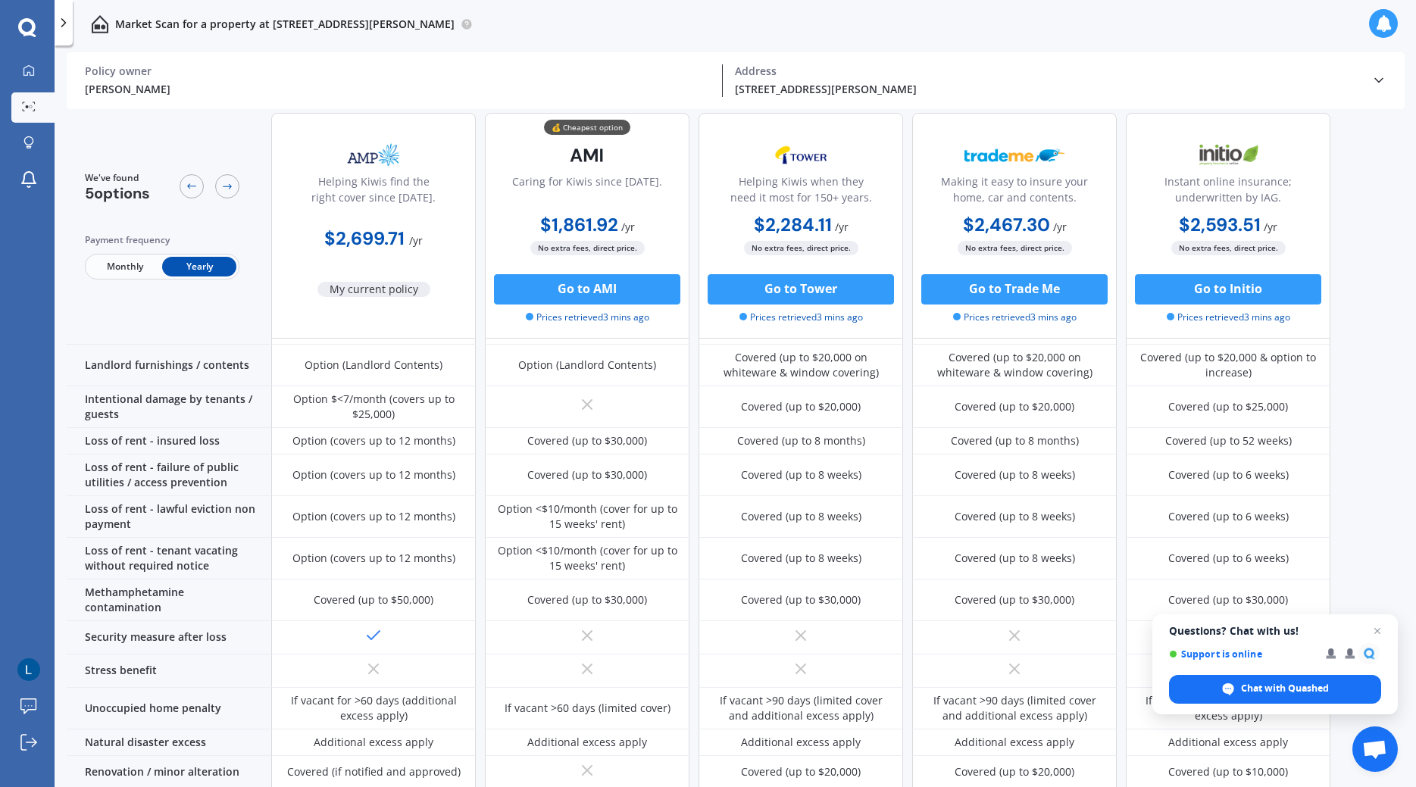
scroll to position [588, 0]
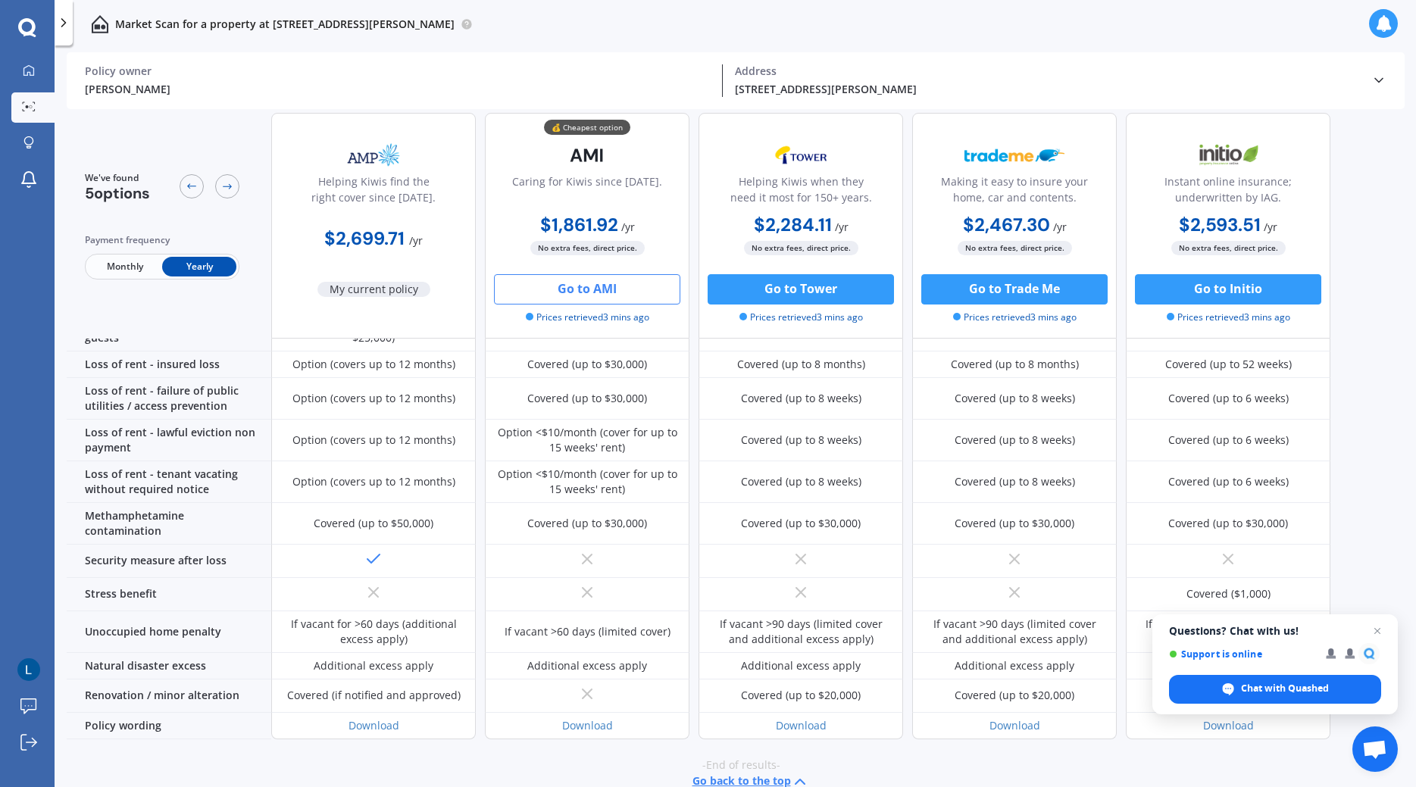
click at [584, 291] on button "Go to AMI" at bounding box center [587, 289] width 186 height 30
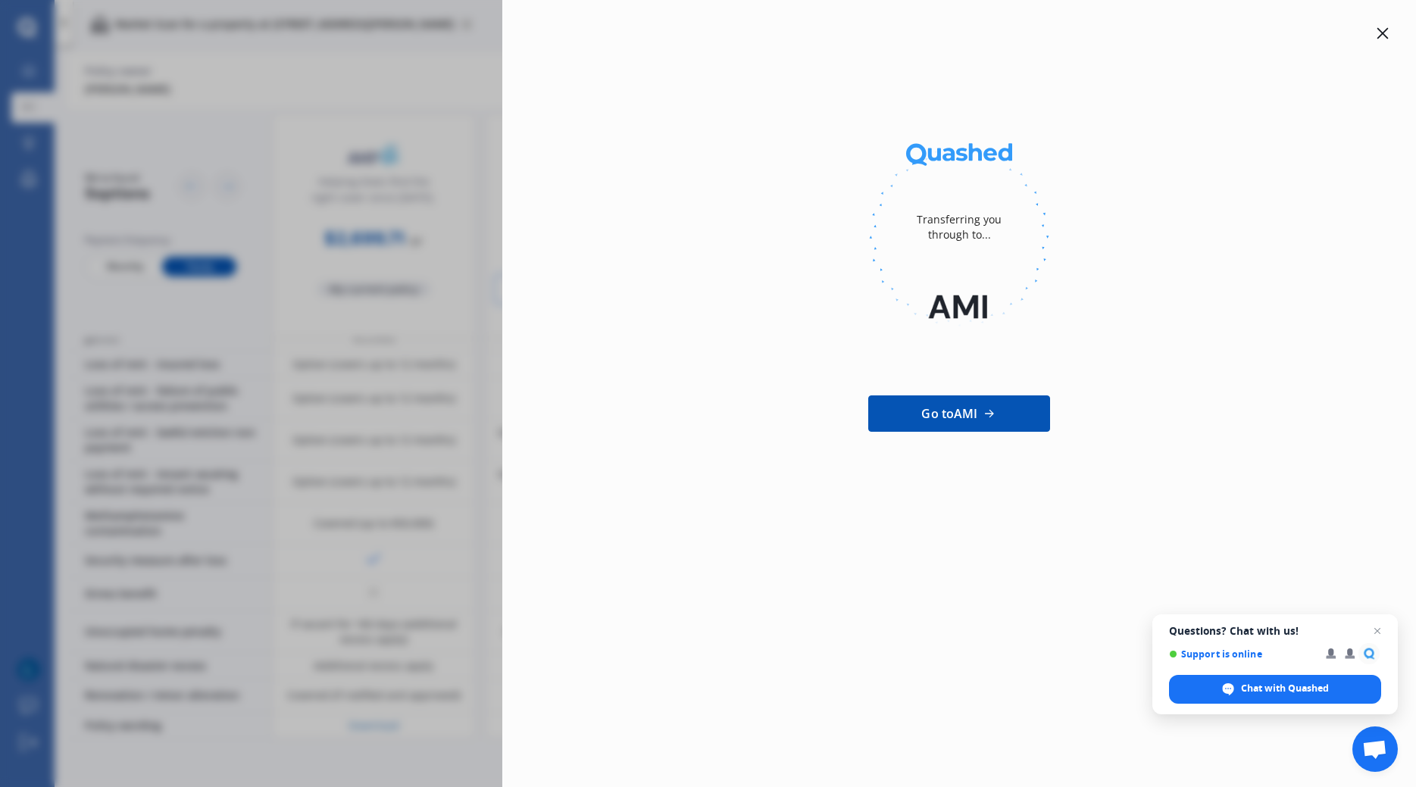
click at [1381, 36] on icon at bounding box center [1383, 33] width 11 height 11
